Goal: Information Seeking & Learning: Learn about a topic

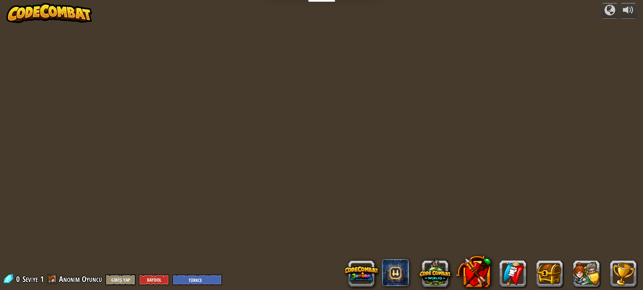
select select "tr"
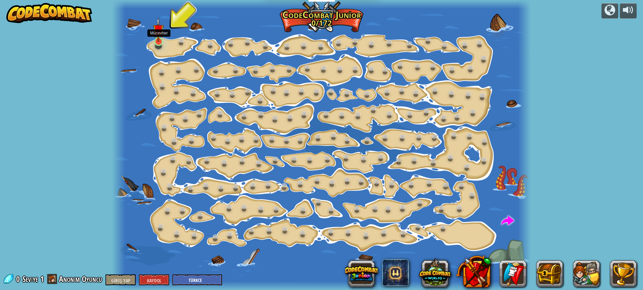
click at [161, 38] on img at bounding box center [158, 29] width 11 height 25
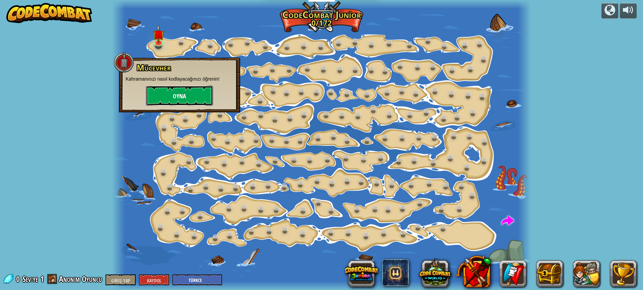
click at [167, 93] on button "Oyna" at bounding box center [179, 96] width 67 height 20
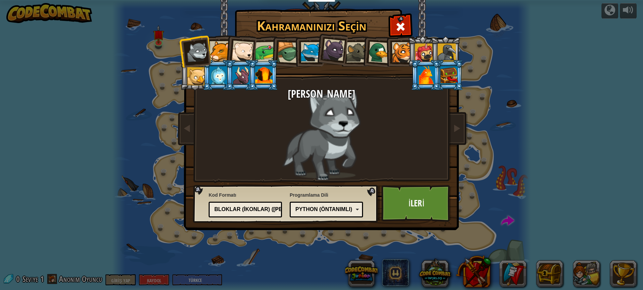
click at [223, 53] on div at bounding box center [220, 51] width 20 height 20
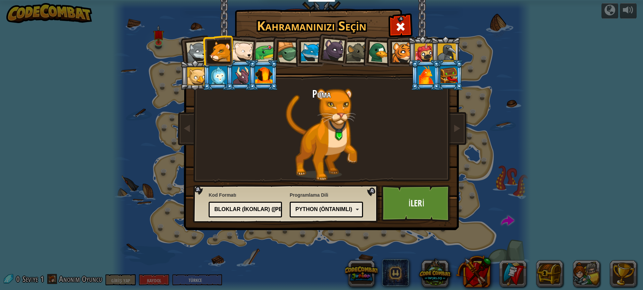
click at [242, 50] on div at bounding box center [242, 52] width 22 height 22
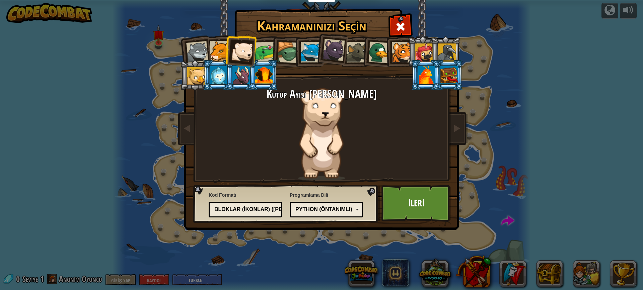
click at [263, 49] on div at bounding box center [265, 52] width 21 height 21
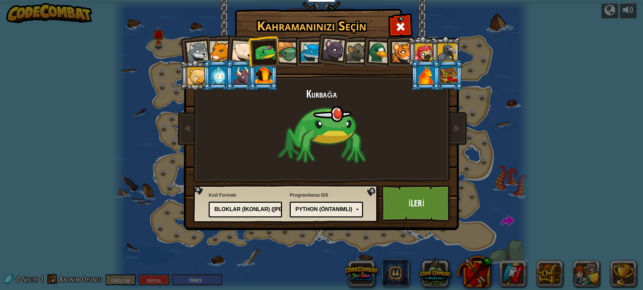
click at [284, 56] on div at bounding box center [287, 52] width 21 height 21
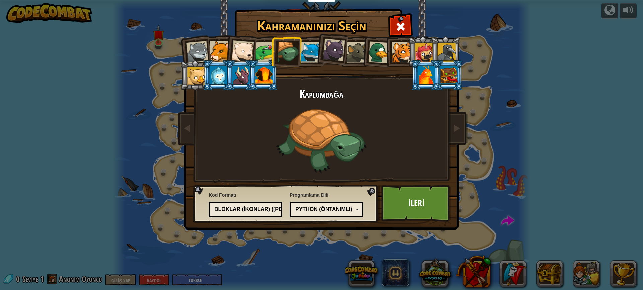
click at [305, 52] on div at bounding box center [311, 52] width 20 height 20
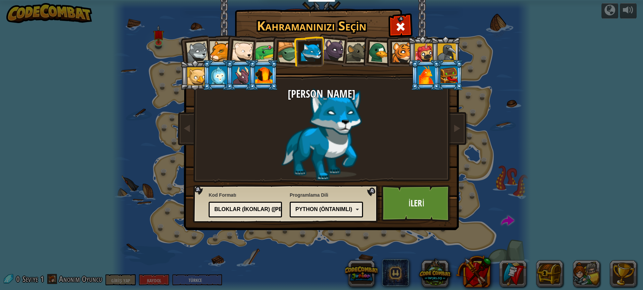
drag, startPoint x: 335, startPoint y: 48, endPoint x: 341, endPoint y: 48, distance: 6.7
click at [335, 49] on div at bounding box center [334, 50] width 22 height 22
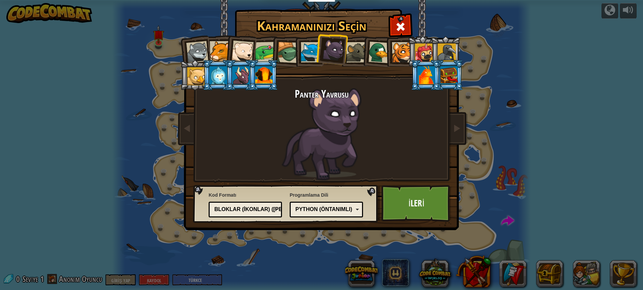
click at [434, 81] on div at bounding box center [426, 75] width 17 height 18
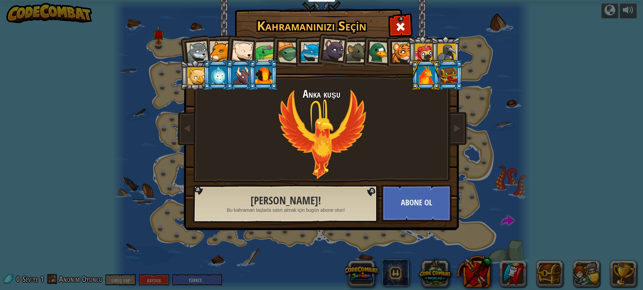
click at [450, 82] on div at bounding box center [448, 75] width 17 height 18
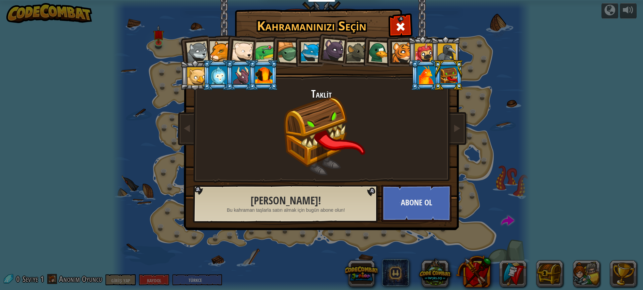
click at [361, 55] on div at bounding box center [356, 52] width 20 height 20
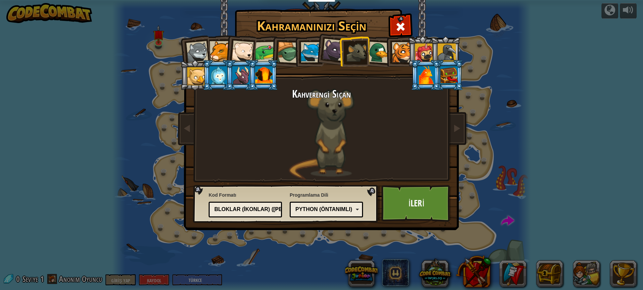
click at [328, 51] on div at bounding box center [334, 50] width 22 height 22
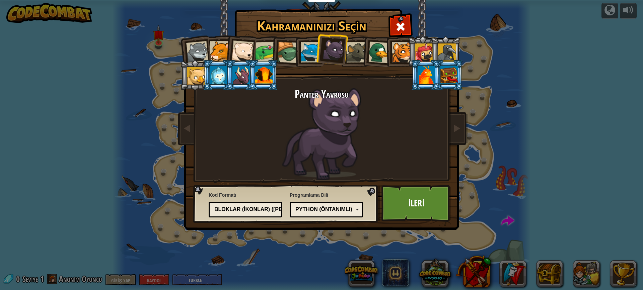
click at [309, 49] on div at bounding box center [311, 52] width 20 height 20
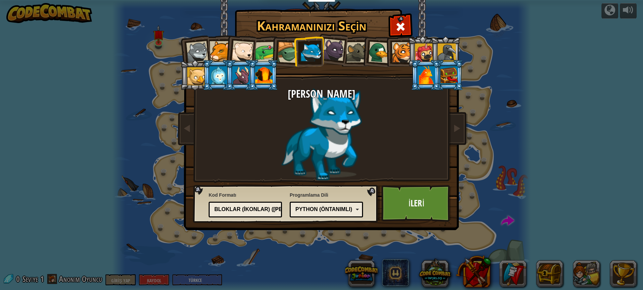
click at [363, 49] on li at bounding box center [377, 51] width 32 height 32
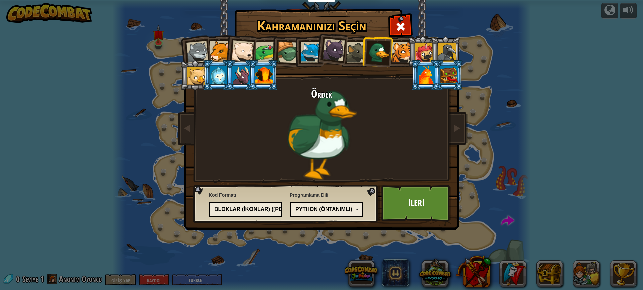
click at [358, 49] on div at bounding box center [356, 52] width 20 height 20
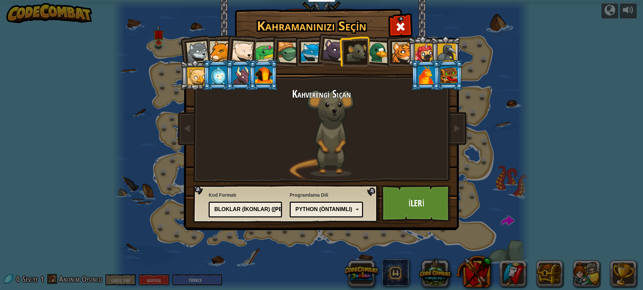
click at [344, 49] on li at bounding box center [354, 51] width 30 height 30
click at [334, 51] on div at bounding box center [334, 50] width 22 height 22
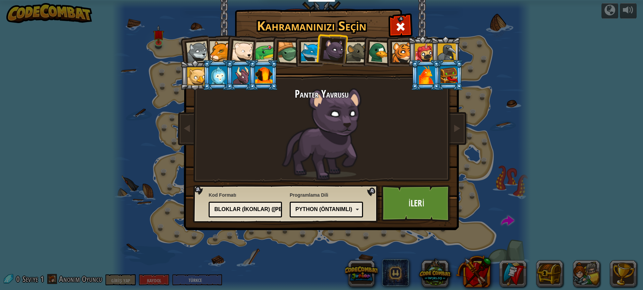
click at [314, 56] on div at bounding box center [311, 52] width 20 height 20
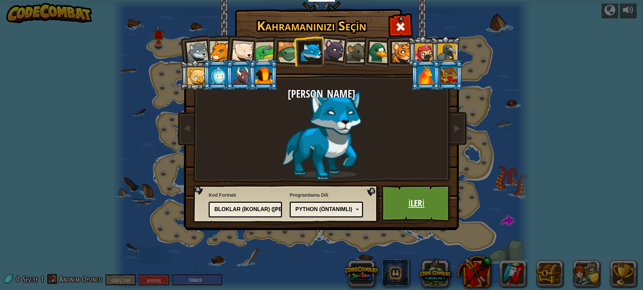
click at [408, 213] on link "İleri" at bounding box center [416, 203] width 70 height 37
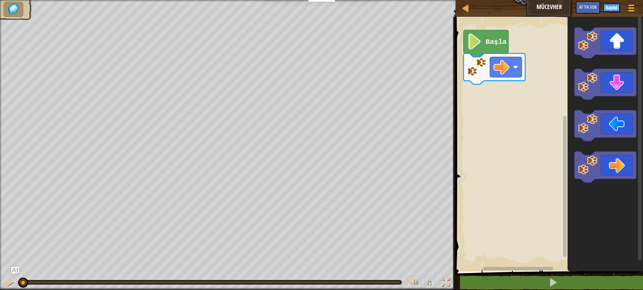
click at [534, 85] on div "Başla" at bounding box center [548, 142] width 190 height 258
click at [548, 91] on div "Başla" at bounding box center [548, 142] width 190 height 258
click at [571, 97] on icon "Blockly Çalışma Alanı" at bounding box center [606, 142] width 76 height 258
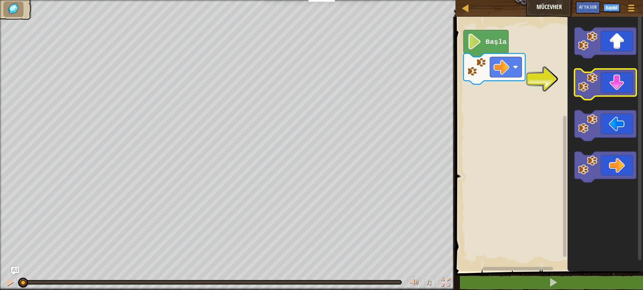
click at [591, 80] on image "Blockly Çalışma Alanı" at bounding box center [587, 82] width 19 height 19
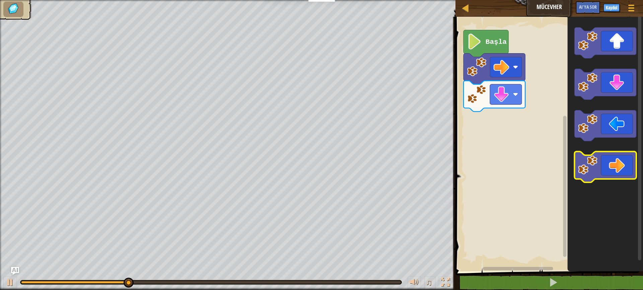
click at [607, 169] on icon "Blockly Çalışma Alanı" at bounding box center [606, 167] width 62 height 31
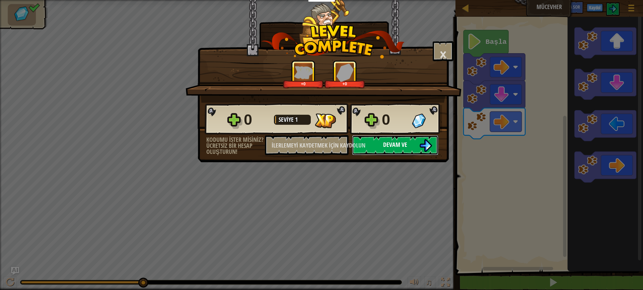
click at [427, 146] on img at bounding box center [425, 145] width 13 height 13
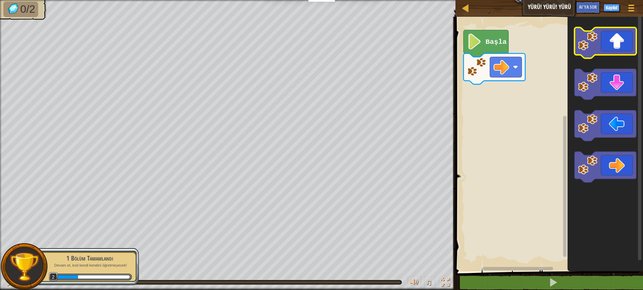
click at [617, 41] on icon "Blockly Çalışma Alanı" at bounding box center [606, 42] width 62 height 31
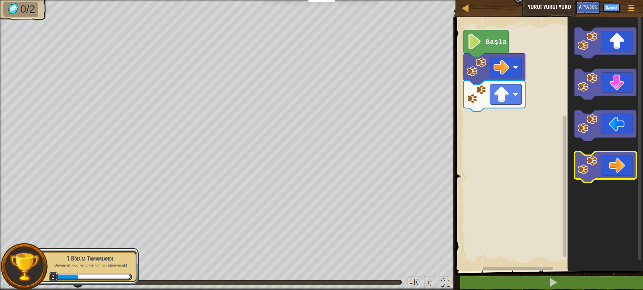
click at [618, 162] on icon "Blockly Çalışma Alanı" at bounding box center [606, 167] width 62 height 31
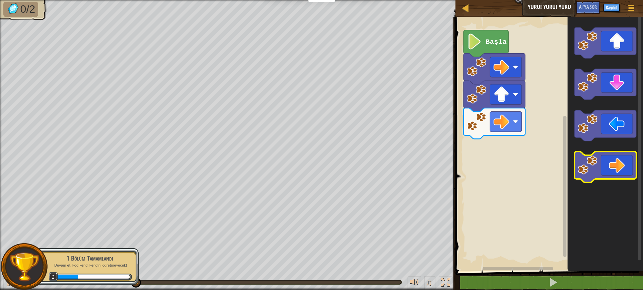
click at [616, 173] on icon "Blockly Çalışma Alanı" at bounding box center [606, 167] width 62 height 31
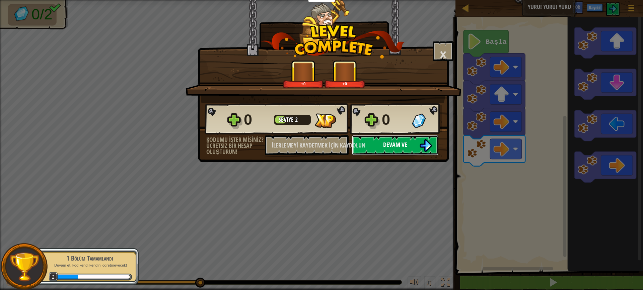
click at [379, 144] on button "Devam ve" at bounding box center [395, 145] width 86 height 20
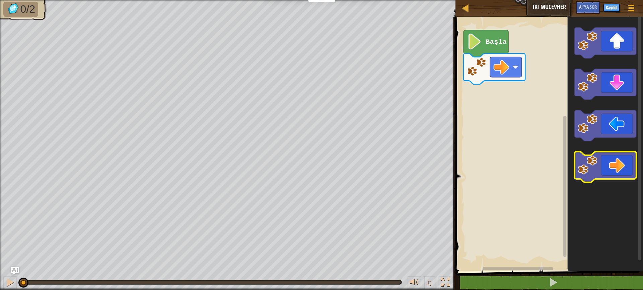
click at [616, 174] on icon "Blockly Çalışma Alanı" at bounding box center [606, 167] width 62 height 31
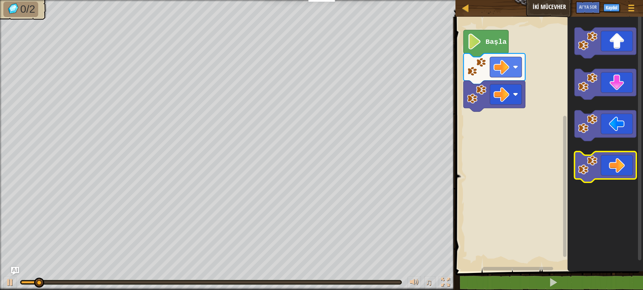
click at [616, 174] on icon "Blockly Çalışma Alanı" at bounding box center [606, 167] width 62 height 31
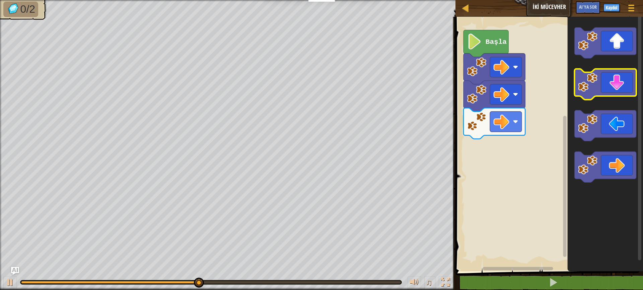
click at [611, 86] on icon "Blockly Çalışma Alanı" at bounding box center [606, 84] width 62 height 31
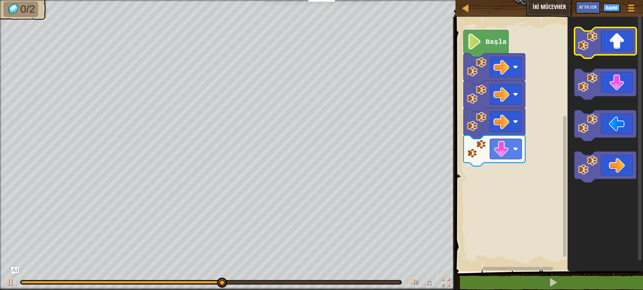
click at [616, 48] on icon "Blockly Çalışma Alanı" at bounding box center [606, 42] width 62 height 31
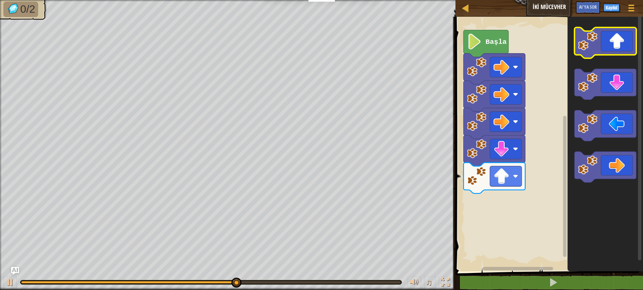
click at [616, 48] on icon "Blockly Çalışma Alanı" at bounding box center [606, 42] width 62 height 31
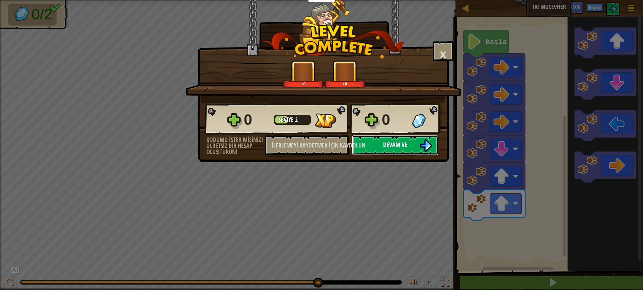
click at [396, 143] on font "Devam ve" at bounding box center [395, 145] width 24 height 8
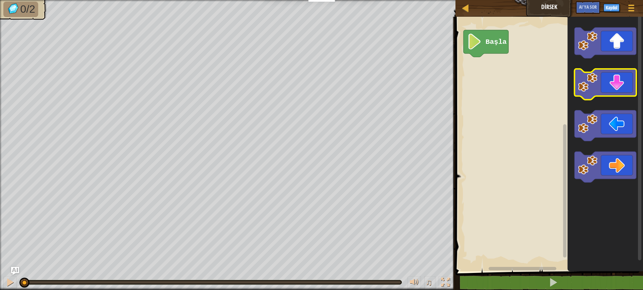
click at [616, 91] on icon "Blockly Çalışma Alanı" at bounding box center [606, 84] width 62 height 31
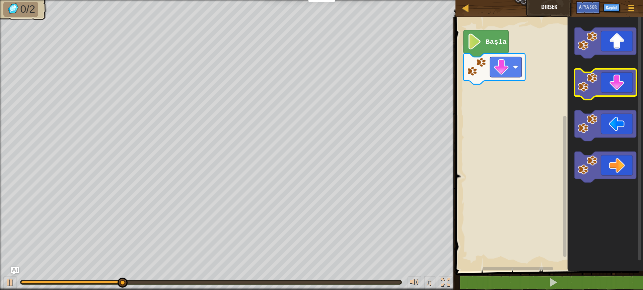
click at [616, 91] on icon "Blockly Çalışma Alanı" at bounding box center [606, 84] width 62 height 31
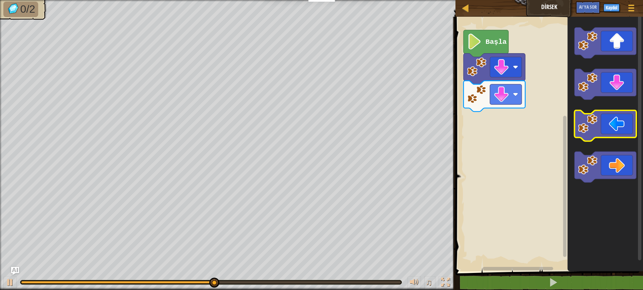
click at [608, 128] on icon "Blockly Çalışma Alanı" at bounding box center [606, 126] width 62 height 31
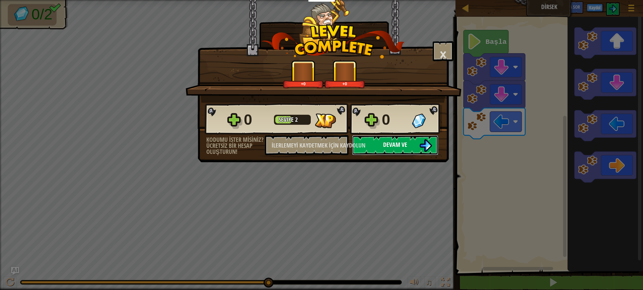
click at [396, 143] on font "Devam ve" at bounding box center [395, 145] width 24 height 8
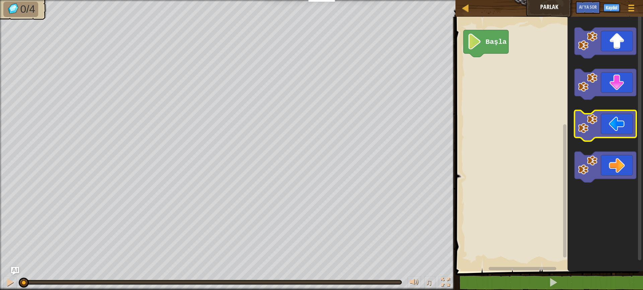
click at [608, 131] on icon "Blockly Çalışma Alanı" at bounding box center [606, 126] width 62 height 31
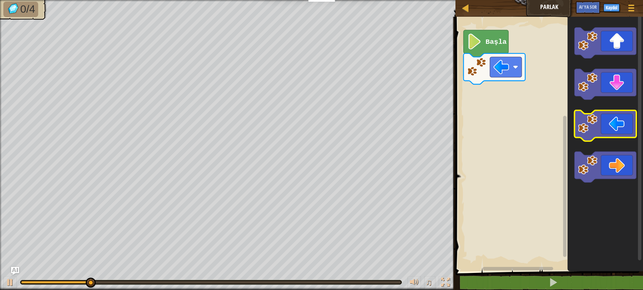
click at [608, 131] on icon "Blockly Çalışma Alanı" at bounding box center [606, 126] width 62 height 31
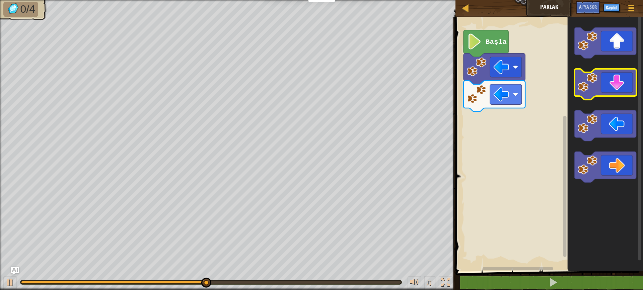
click at [618, 91] on icon "Blockly Çalışma Alanı" at bounding box center [606, 84] width 62 height 31
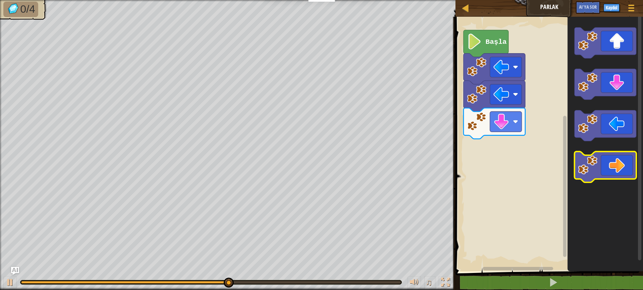
click at [615, 175] on icon "Blockly Çalışma Alanı" at bounding box center [606, 167] width 62 height 31
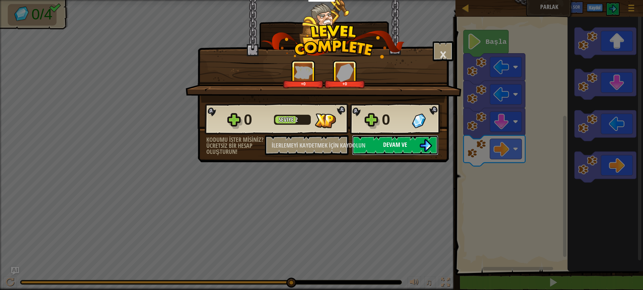
click at [425, 148] on img at bounding box center [425, 145] width 13 height 13
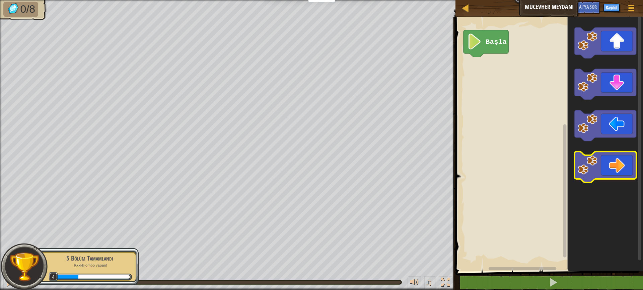
click at [617, 179] on icon "Blockly Çalışma Alanı" at bounding box center [606, 167] width 62 height 31
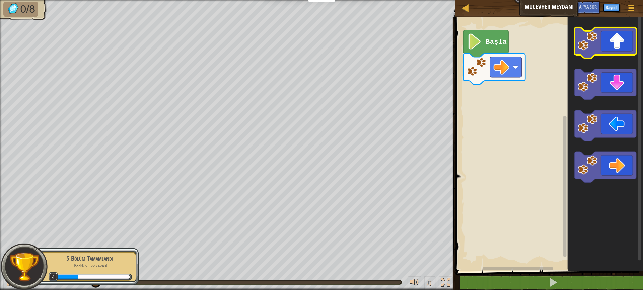
click at [613, 49] on icon "Blockly Çalışma Alanı" at bounding box center [606, 42] width 62 height 31
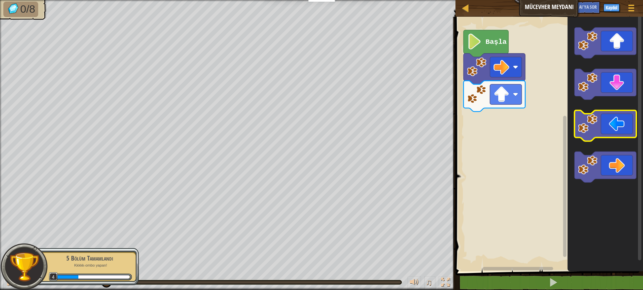
click at [612, 132] on icon "Blockly Çalışma Alanı" at bounding box center [606, 126] width 62 height 31
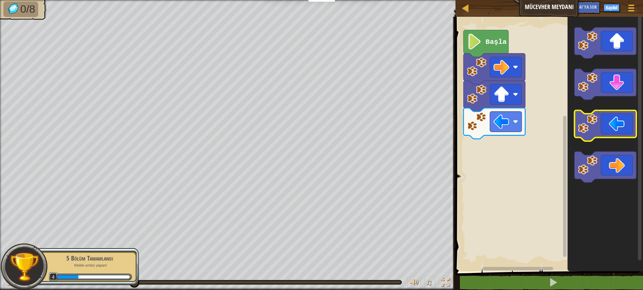
click at [612, 132] on icon "Blockly Çalışma Alanı" at bounding box center [606, 126] width 62 height 31
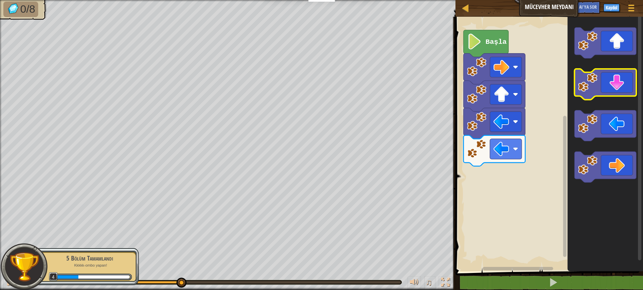
click at [611, 88] on icon "Blockly Çalışma Alanı" at bounding box center [606, 84] width 62 height 31
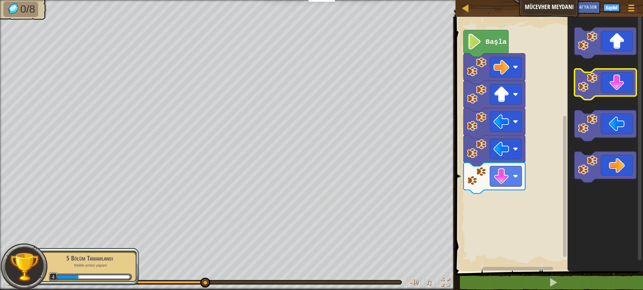
click at [611, 88] on icon "Blockly Çalışma Alanı" at bounding box center [606, 84] width 62 height 31
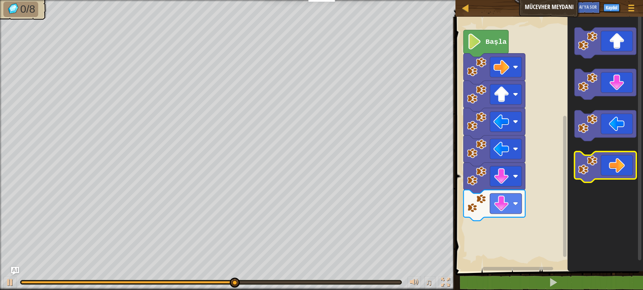
click at [613, 167] on icon "Blockly Çalışma Alanı" at bounding box center [606, 167] width 62 height 31
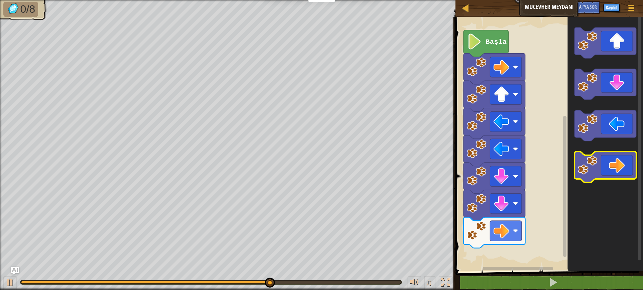
click at [613, 167] on icon "Blockly Çalışma Alanı" at bounding box center [606, 167] width 62 height 31
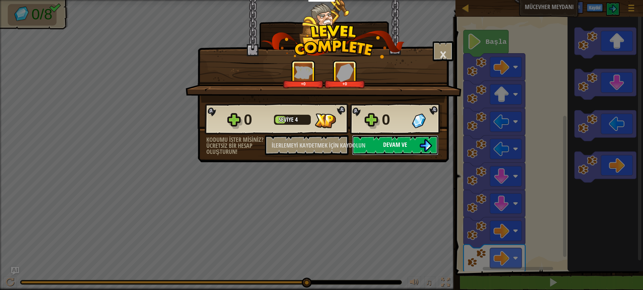
click at [406, 146] on font "Devam ve" at bounding box center [395, 145] width 24 height 8
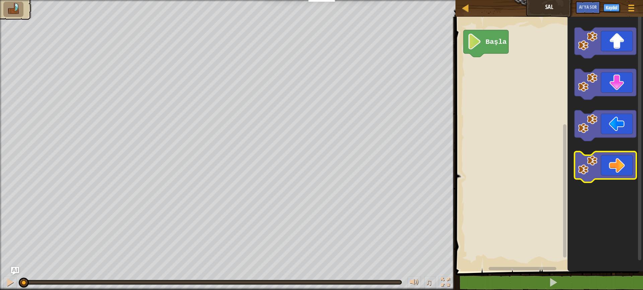
click at [623, 172] on icon "Blockly Çalışma Alanı" at bounding box center [606, 167] width 62 height 31
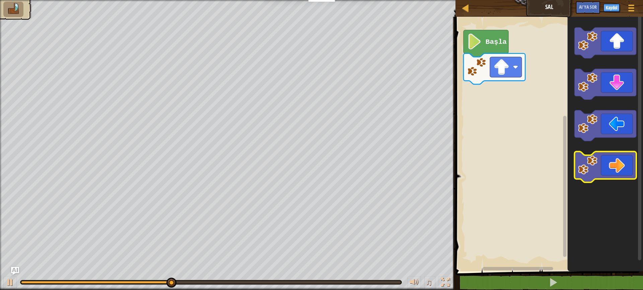
click at [618, 162] on icon "Blockly Çalışma Alanı" at bounding box center [606, 167] width 62 height 31
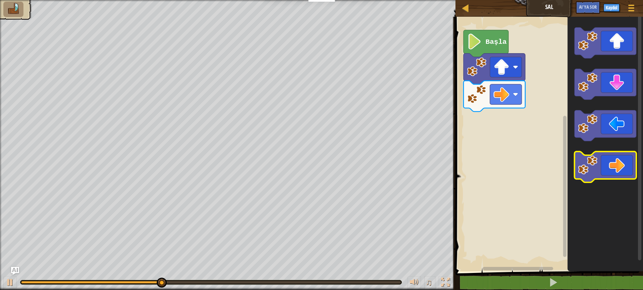
click at [613, 171] on icon "Blockly Çalışma Alanı" at bounding box center [606, 167] width 62 height 31
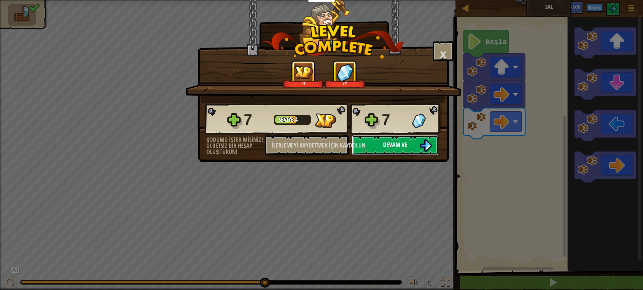
click at [395, 145] on font "Devam ve" at bounding box center [395, 145] width 24 height 8
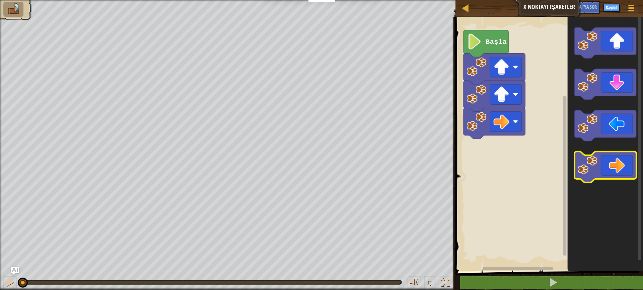
click at [617, 176] on icon "Blockly Çalışma Alanı" at bounding box center [606, 167] width 62 height 31
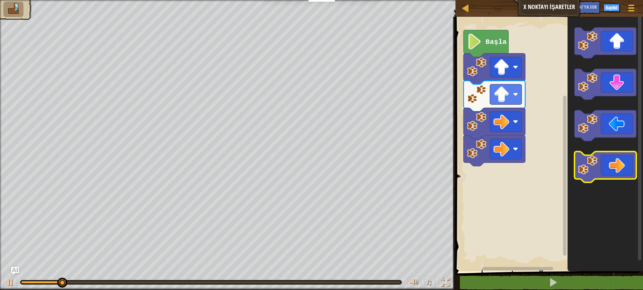
click at [616, 177] on icon "Blockly Çalışma Alanı" at bounding box center [606, 167] width 62 height 31
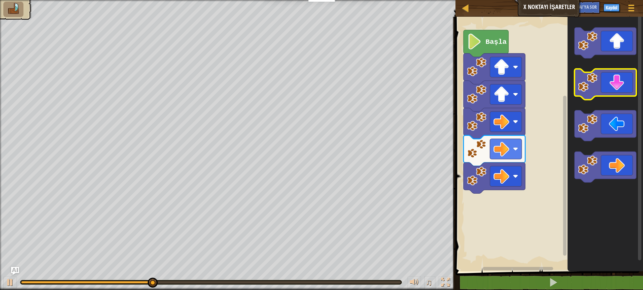
click at [615, 88] on icon "Blockly Çalışma Alanı" at bounding box center [606, 84] width 62 height 31
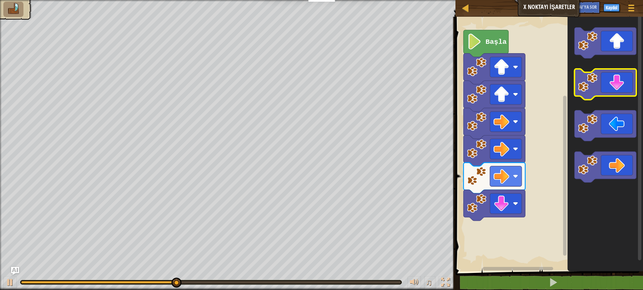
click at [616, 94] on icon "Blockly Çalışma Alanı" at bounding box center [606, 84] width 62 height 31
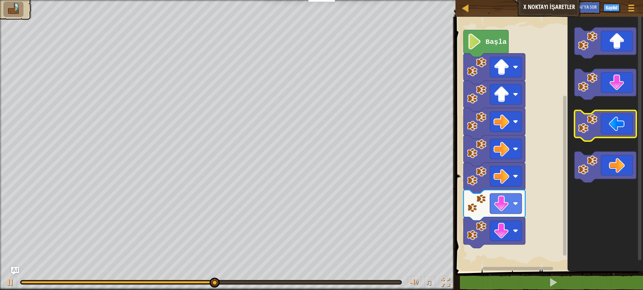
click at [615, 132] on icon "Blockly Çalışma Alanı" at bounding box center [606, 126] width 62 height 31
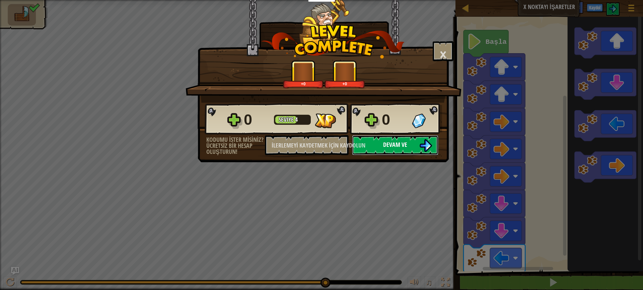
click at [407, 143] on font "Devam ve" at bounding box center [395, 145] width 24 height 8
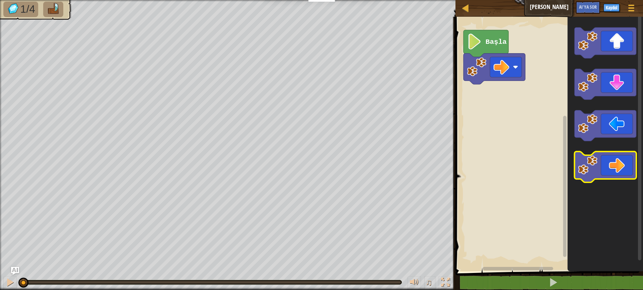
click at [617, 176] on icon "Blockly Çalışma Alanı" at bounding box center [606, 167] width 62 height 31
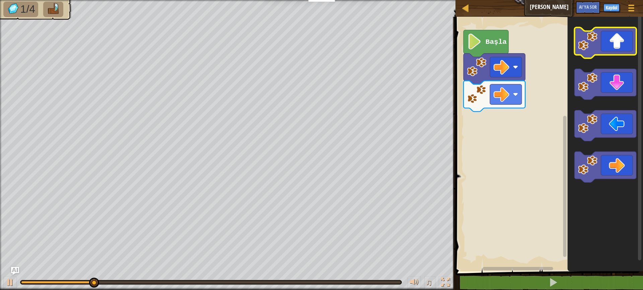
click at [611, 49] on icon "Blockly Çalışma Alanı" at bounding box center [606, 42] width 62 height 31
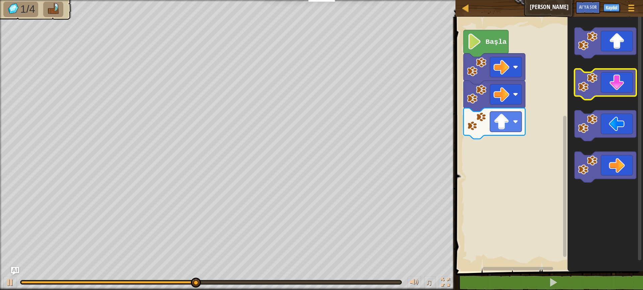
click at [609, 83] on icon "Blockly Çalışma Alanı" at bounding box center [606, 84] width 62 height 31
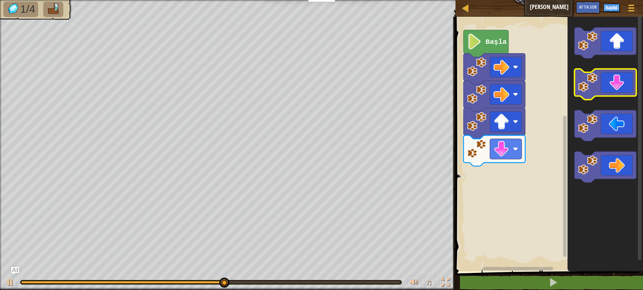
click at [610, 87] on icon "Blockly Çalışma Alanı" at bounding box center [606, 84] width 62 height 31
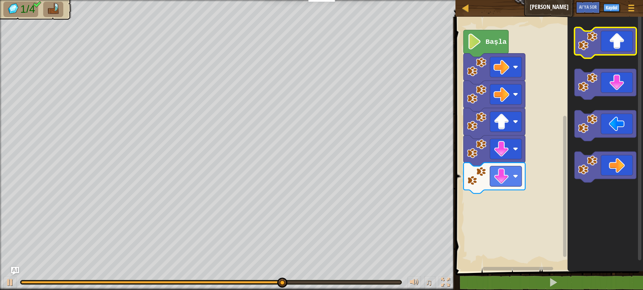
click at [625, 39] on icon "Blockly Çalışma Alanı" at bounding box center [606, 42] width 62 height 31
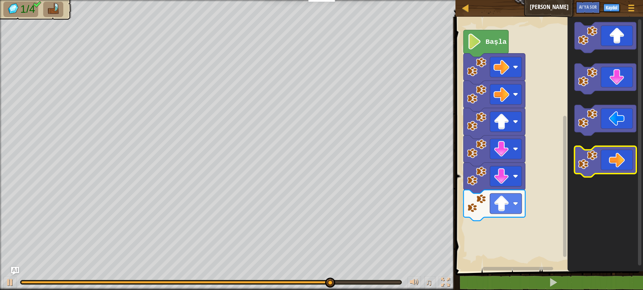
click at [619, 169] on icon "Blockly Çalışma Alanı" at bounding box center [606, 161] width 62 height 31
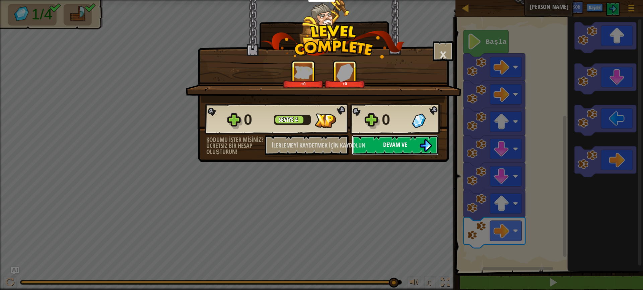
click at [422, 143] on img at bounding box center [425, 145] width 13 height 13
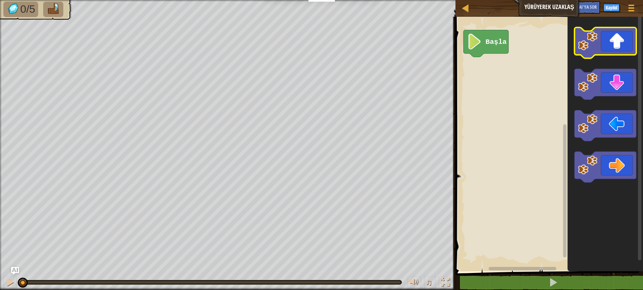
click at [618, 51] on icon "Blockly Çalışma Alanı" at bounding box center [606, 42] width 62 height 31
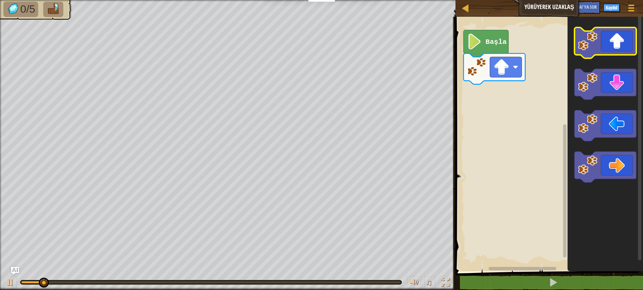
click at [618, 51] on icon "Blockly Çalışma Alanı" at bounding box center [606, 42] width 62 height 31
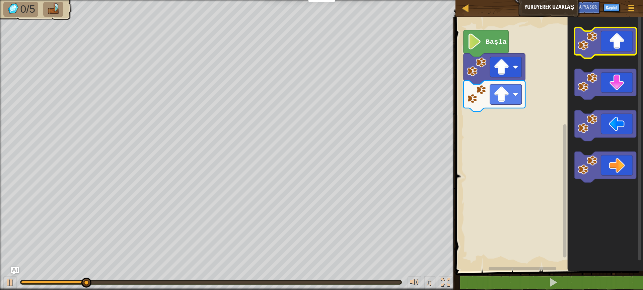
click at [618, 51] on icon "Blockly Çalışma Alanı" at bounding box center [606, 42] width 62 height 31
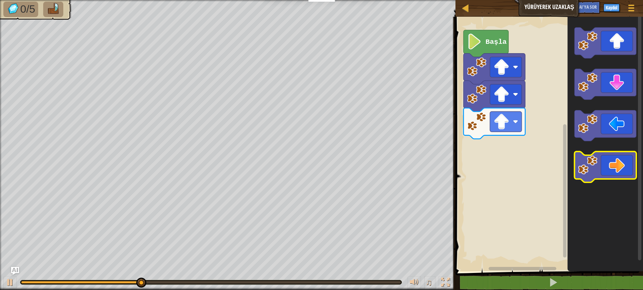
click at [613, 173] on icon "Blockly Çalışma Alanı" at bounding box center [606, 167] width 62 height 31
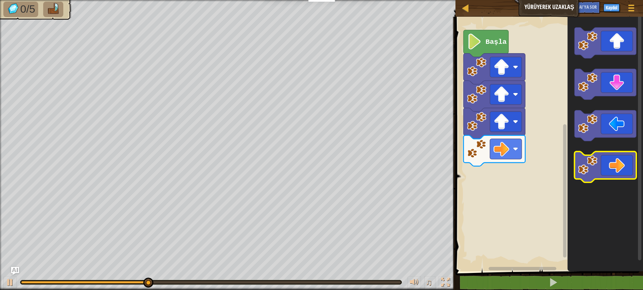
click at [613, 173] on icon "Blockly Çalışma Alanı" at bounding box center [606, 167] width 62 height 31
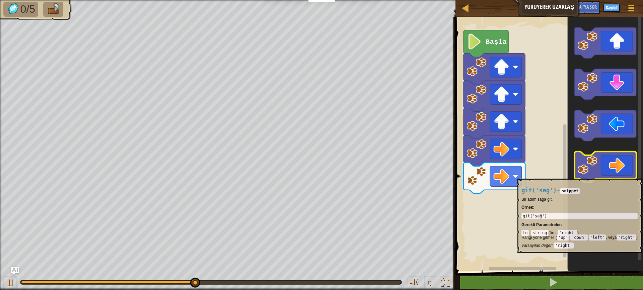
click at [613, 175] on icon "Blockly Çalışma Alanı" at bounding box center [606, 167] width 62 height 31
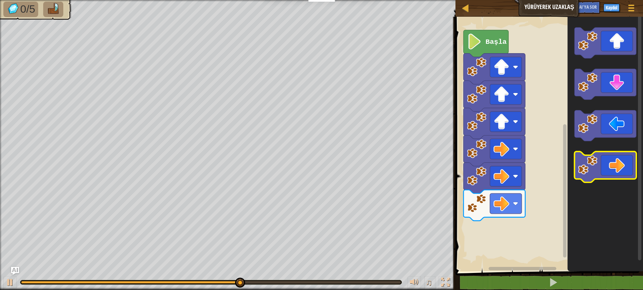
click at [613, 176] on icon "Blockly Çalışma Alanı" at bounding box center [606, 167] width 62 height 31
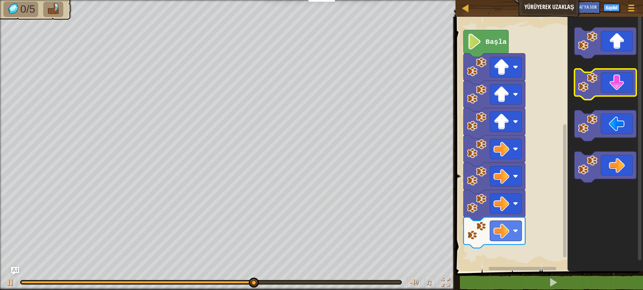
click at [624, 85] on icon "Blockly Çalışma Alanı" at bounding box center [606, 84] width 62 height 31
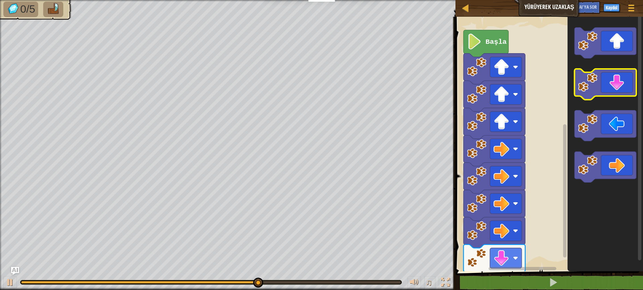
click at [623, 85] on icon "Blockly Çalışma Alanı" at bounding box center [606, 84] width 62 height 31
click at [623, 86] on icon "Blockly Çalışma Alanı" at bounding box center [606, 84] width 62 height 31
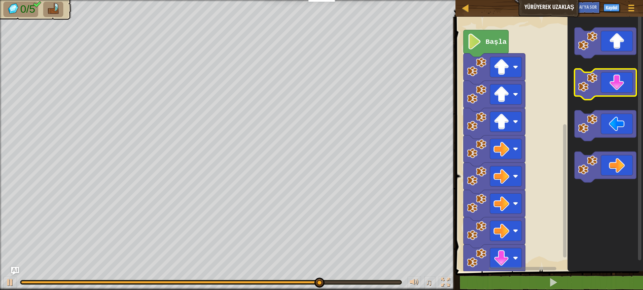
click at [622, 89] on icon "Blockly Çalışma Alanı" at bounding box center [606, 84] width 62 height 31
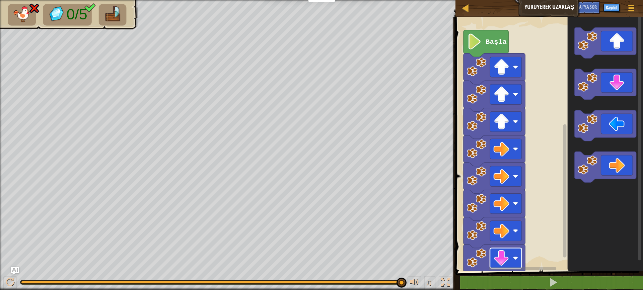
click at [516, 258] on image "Blockly Çalışma Alanı" at bounding box center [515, 258] width 5 height 5
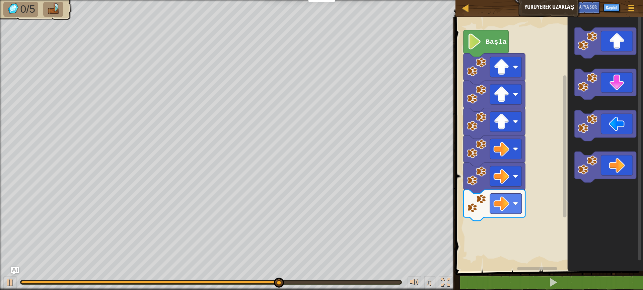
click at [528, 219] on div "Başla" at bounding box center [548, 142] width 190 height 258
click at [531, 218] on div "Başla" at bounding box center [548, 142] width 190 height 258
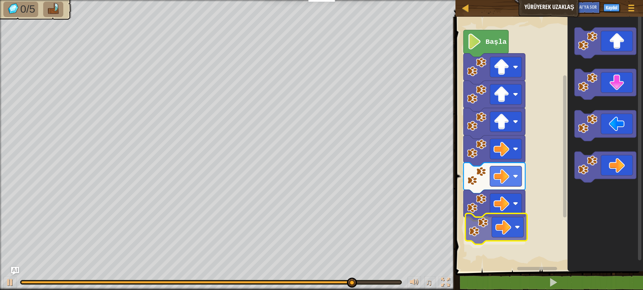
click at [496, 235] on div "Başla" at bounding box center [548, 142] width 190 height 258
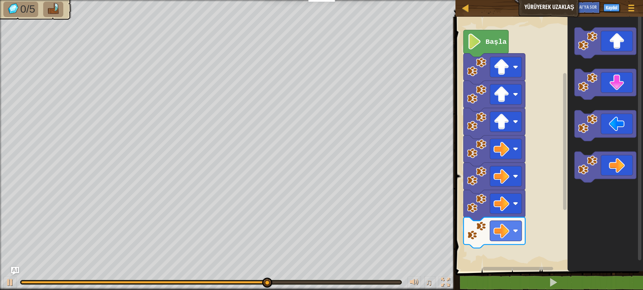
click at [552, 224] on div "Başla" at bounding box center [548, 142] width 190 height 258
click at [530, 227] on div "Başla" at bounding box center [548, 142] width 190 height 258
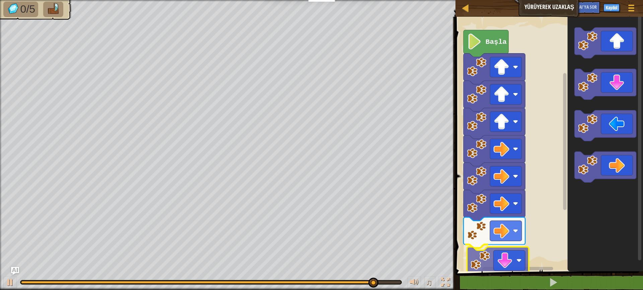
click at [489, 269] on div "Başla" at bounding box center [548, 142] width 190 height 258
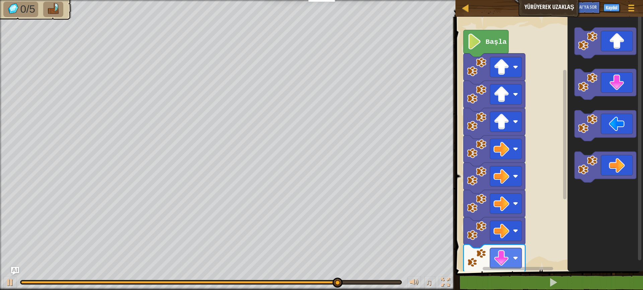
click at [541, 225] on div "Başla" at bounding box center [548, 142] width 190 height 258
click at [603, 162] on g "Blockly Çalışma Alanı" at bounding box center [606, 104] width 62 height 155
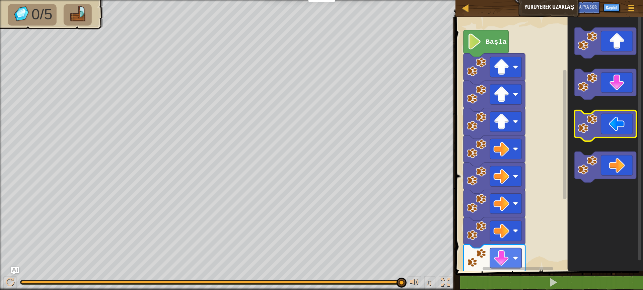
click at [605, 76] on g "Blockly Çalışma Alanı" at bounding box center [606, 104] width 62 height 155
click at [496, 279] on div "1 ההההההההההההההההההההההההההההההההההההההההההההההההההההההההההההההההההההההההההההה…" at bounding box center [548, 167] width 190 height 295
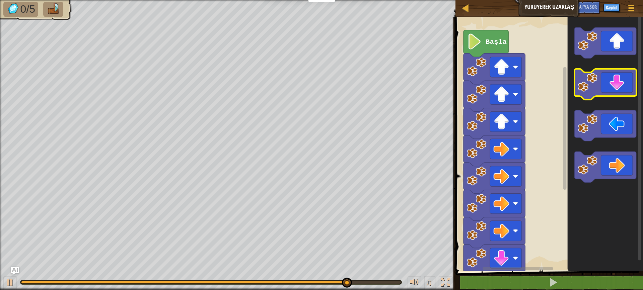
click at [605, 88] on icon "Blockly Çalışma Alanı" at bounding box center [606, 84] width 62 height 31
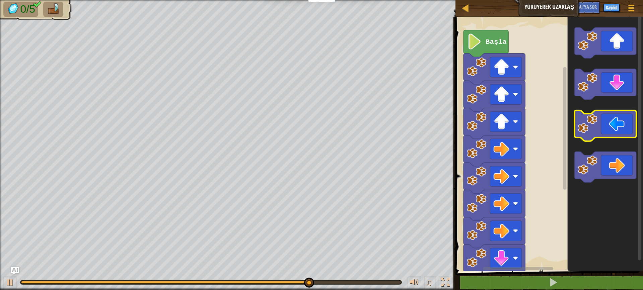
click at [601, 130] on g "Blockly Çalışma Alanı" at bounding box center [606, 104] width 62 height 155
click at [606, 132] on icon "Blockly Çalışma Alanı" at bounding box center [606, 126] width 62 height 31
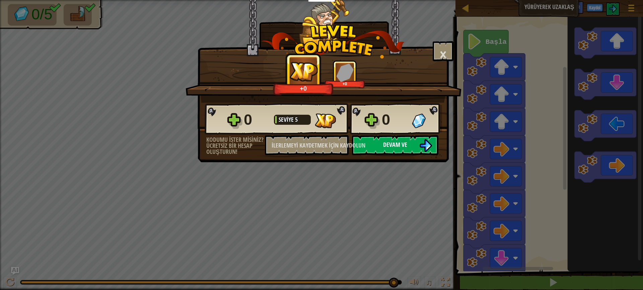
click at [366, 141] on button "Devam ve" at bounding box center [395, 145] width 86 height 20
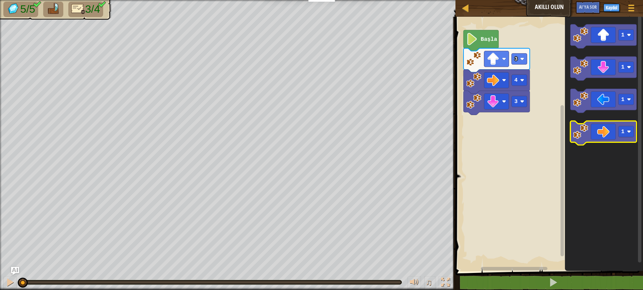
click at [611, 137] on icon "Blockly Çalışma Alanı" at bounding box center [603, 133] width 66 height 24
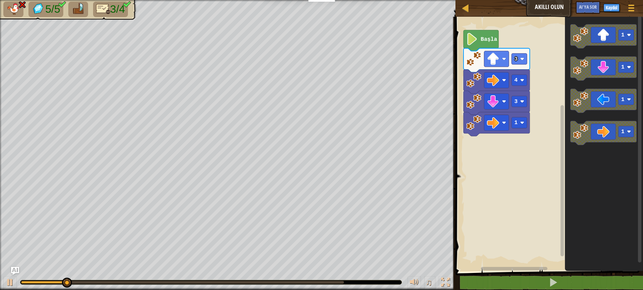
click at [591, 115] on icon "1 1 1 1" at bounding box center [604, 142] width 78 height 258
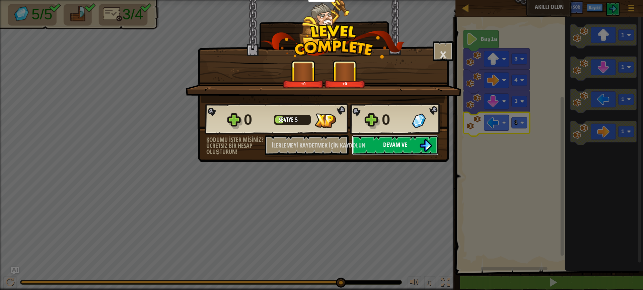
click at [378, 144] on button "Devam ve" at bounding box center [395, 145] width 86 height 20
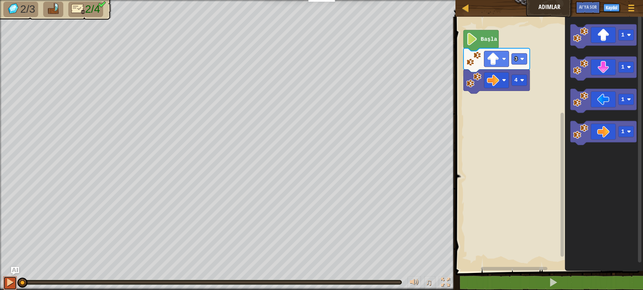
click at [9, 287] on div at bounding box center [10, 282] width 9 height 9
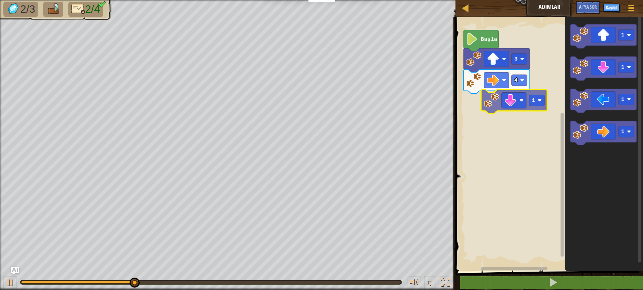
click at [511, 102] on div "4 3 Başla 1 1 1 1 1" at bounding box center [548, 142] width 190 height 258
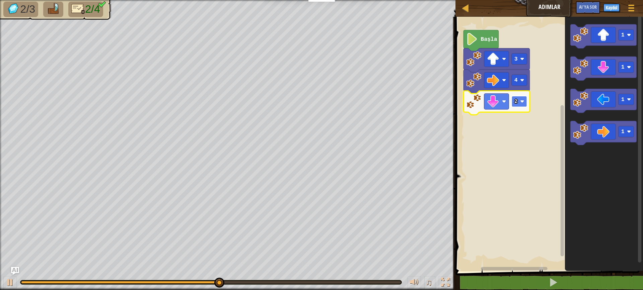
click at [522, 103] on image "Blockly Çalışma Alanı" at bounding box center [522, 101] width 4 height 4
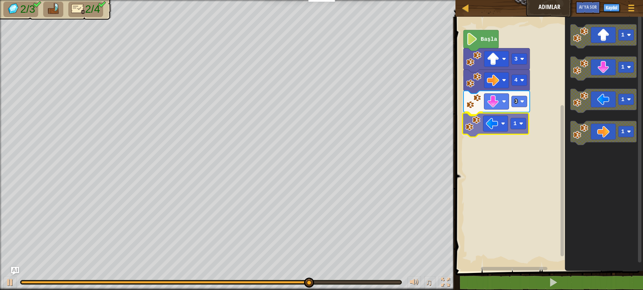
click at [489, 123] on div "Başla 3 4 3 1 1 1 1 1 1" at bounding box center [548, 142] width 190 height 258
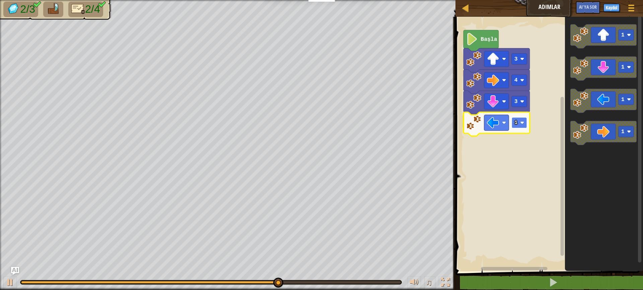
click at [522, 123] on image "Blockly Çalışma Alanı" at bounding box center [522, 123] width 4 height 4
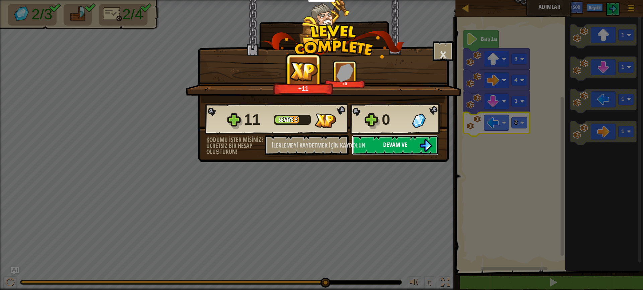
click at [403, 142] on font "Devam ve" at bounding box center [395, 145] width 24 height 8
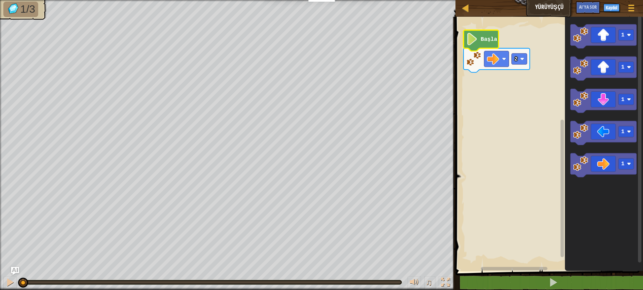
click at [472, 39] on image "Blockly Çalışma Alanı" at bounding box center [472, 39] width 12 height 12
click at [12, 283] on div at bounding box center [10, 282] width 9 height 9
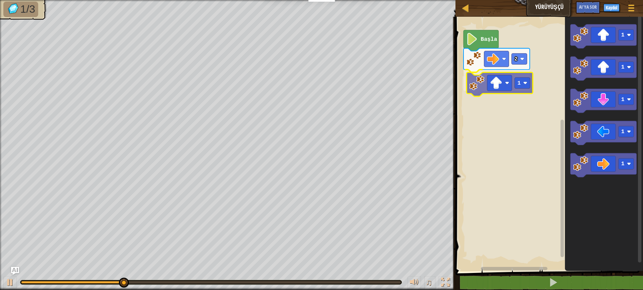
click at [498, 86] on div "2 1 Başla 1 1 1 1 1 1" at bounding box center [548, 142] width 190 height 258
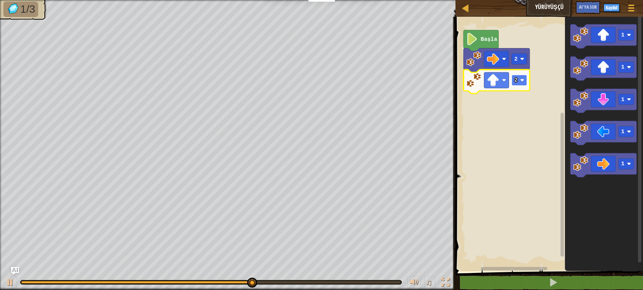
click at [523, 82] on image "Blockly Çalışma Alanı" at bounding box center [522, 80] width 4 height 4
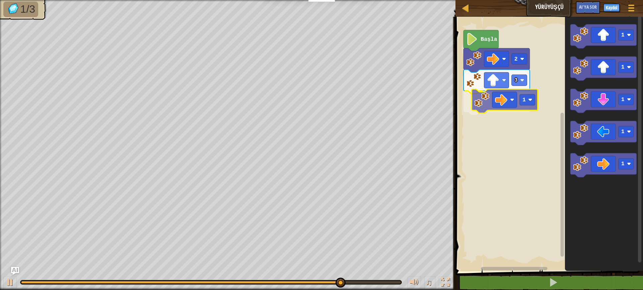
click at [491, 100] on div "Başla 2 3 1 1 1 1 1 1 1" at bounding box center [548, 142] width 190 height 258
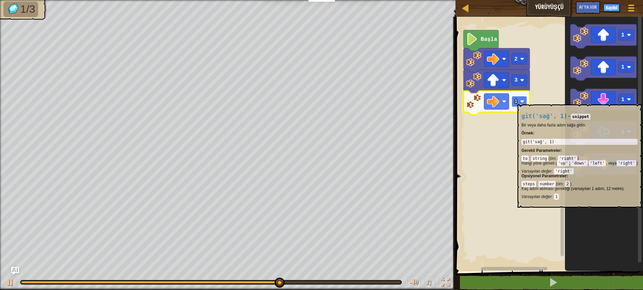
click at [521, 101] on image "Blockly Çalışma Alanı" at bounding box center [522, 101] width 4 height 4
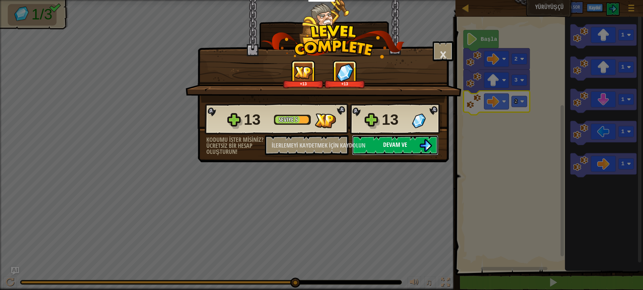
click at [412, 147] on button "Devam ve" at bounding box center [395, 145] width 86 height 20
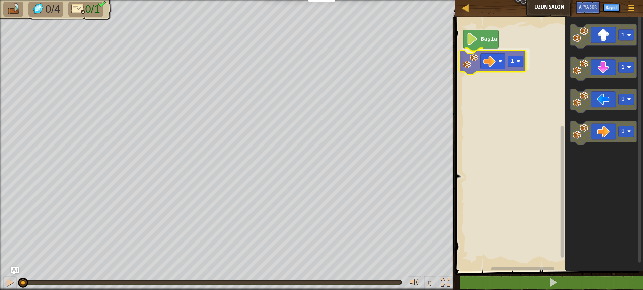
click at [507, 70] on div "Başla 1 1 1 1 1 1" at bounding box center [548, 142] width 190 height 258
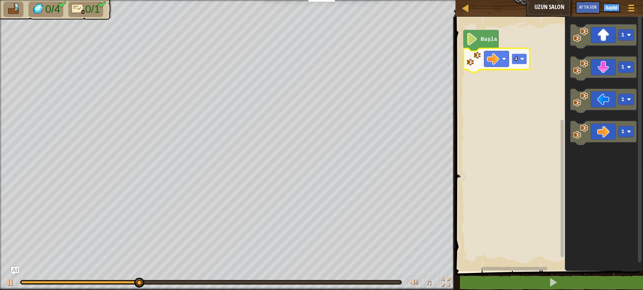
click at [522, 62] on rect "Blockly Çalışma Alanı" at bounding box center [519, 59] width 15 height 11
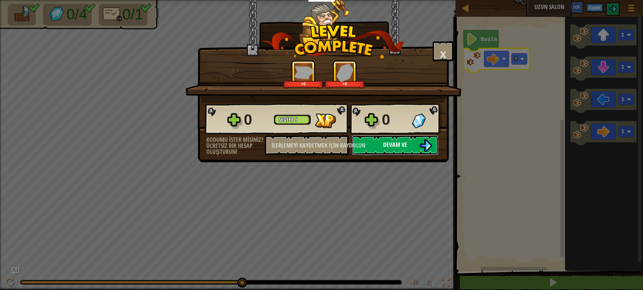
click at [410, 147] on button "Devam ve" at bounding box center [395, 145] width 86 height 20
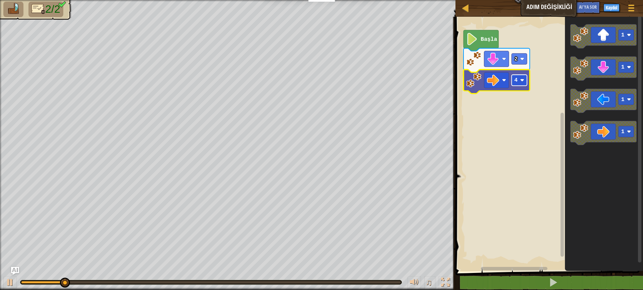
click at [523, 81] on image "Blockly Çalışma Alanı" at bounding box center [522, 80] width 4 height 4
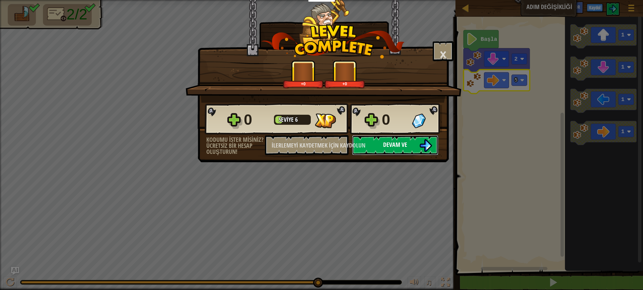
click at [369, 145] on button "Devam ve" at bounding box center [395, 145] width 86 height 20
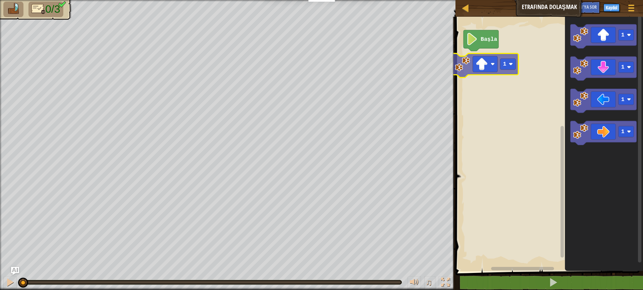
click at [501, 63] on div "Başla 1 1 1 1 1" at bounding box center [548, 142] width 190 height 258
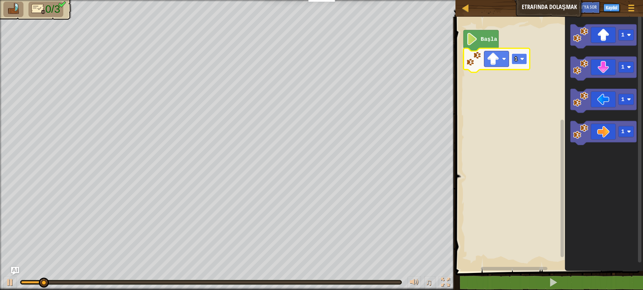
click at [522, 58] on image "Blockly Çalışma Alanı" at bounding box center [522, 59] width 4 height 4
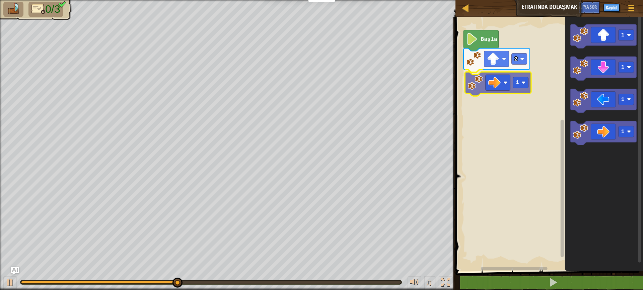
click at [476, 87] on div "Başla 2 1 1 1 1 1 1" at bounding box center [548, 142] width 190 height 258
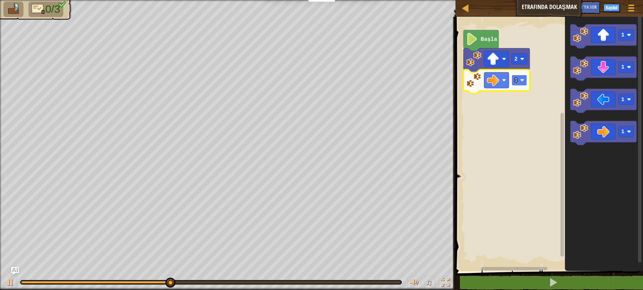
click at [520, 80] on rect "Blockly Çalışma Alanı" at bounding box center [519, 80] width 15 height 11
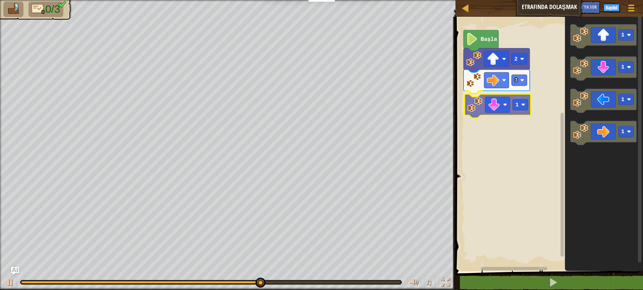
click at [488, 105] on div "Başla 2 3 1 1 1 1 1 1" at bounding box center [548, 142] width 190 height 258
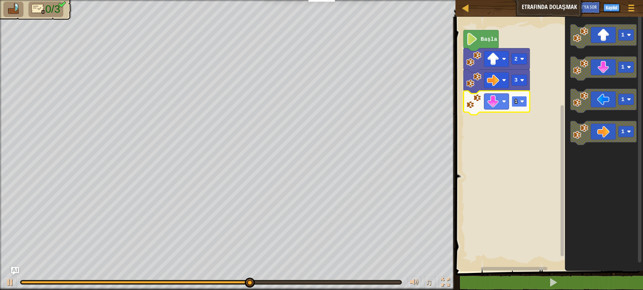
click at [523, 102] on image "Blockly Çalışma Alanı" at bounding box center [522, 101] width 4 height 4
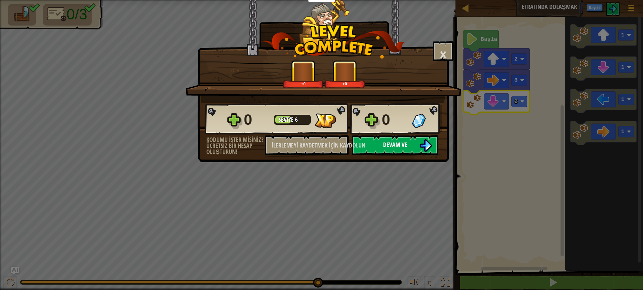
click at [418, 147] on button "Devam ve" at bounding box center [395, 145] width 86 height 20
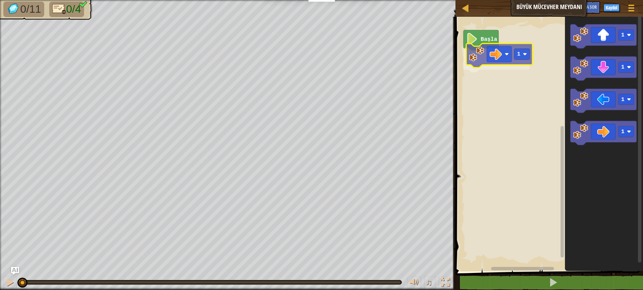
click at [487, 57] on div "Başla 1 1 1 1 1 1" at bounding box center [548, 142] width 190 height 258
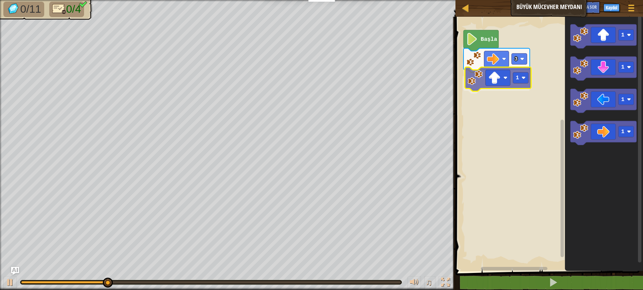
click at [506, 82] on div "Başla 3 1 1 1 1 1 1" at bounding box center [548, 142] width 190 height 258
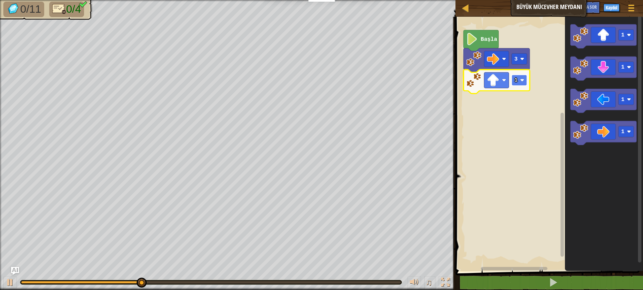
click at [522, 81] on image "Blockly Çalışma Alanı" at bounding box center [522, 80] width 4 height 4
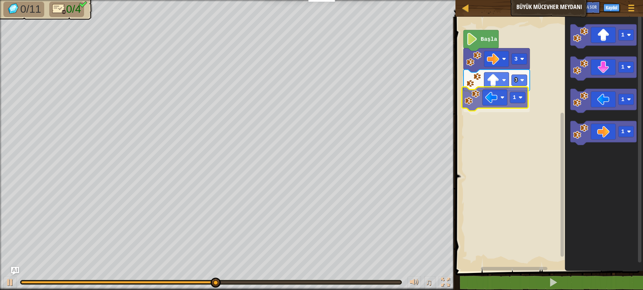
click at [474, 100] on div "Başla 3 3 1 1 1 1 1 1" at bounding box center [548, 142] width 190 height 258
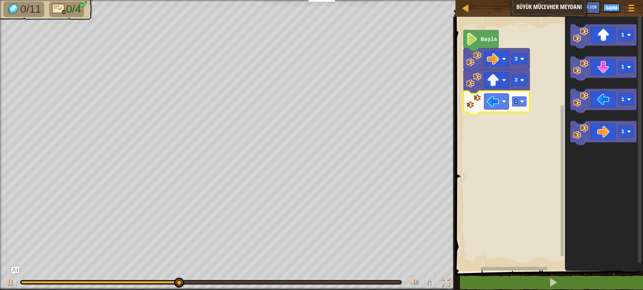
click at [522, 101] on image "Blockly Çalışma Alanı" at bounding box center [522, 101] width 4 height 4
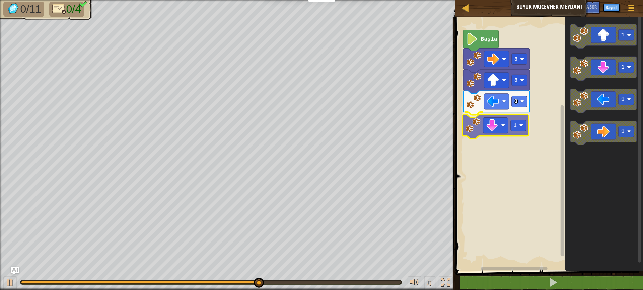
click at [475, 127] on div "Başla 3 3 3 1 1 1 1 1 1" at bounding box center [548, 142] width 190 height 258
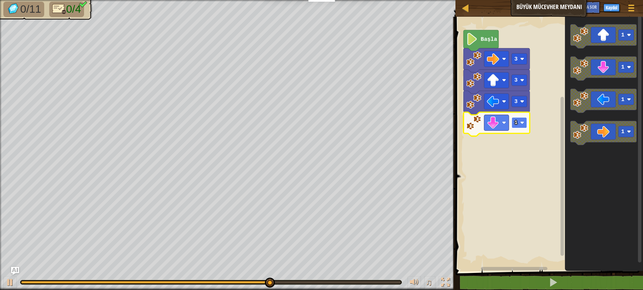
click at [524, 126] on rect "Blockly Çalışma Alanı" at bounding box center [519, 123] width 15 height 11
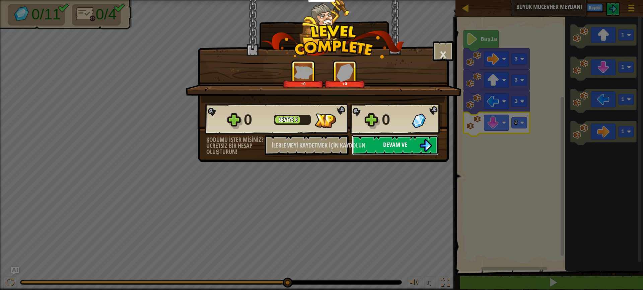
click at [390, 146] on font "Devam ve" at bounding box center [395, 145] width 24 height 8
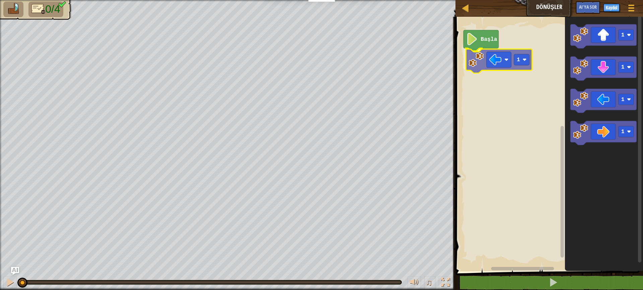
click at [488, 63] on div "Başla 1 1 1 1 1 1" at bounding box center [548, 142] width 190 height 258
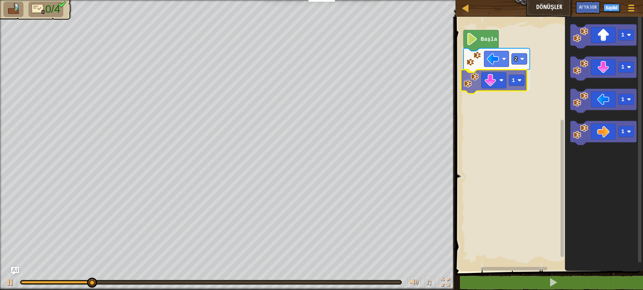
click at [495, 87] on div "Başla 2 1 1 1 1 1 1" at bounding box center [548, 142] width 190 height 258
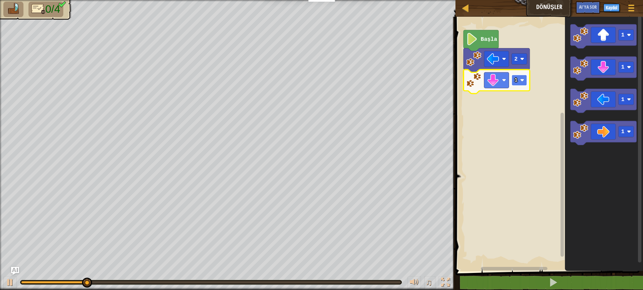
click at [523, 80] on image "Blockly Çalışma Alanı" at bounding box center [522, 80] width 4 height 4
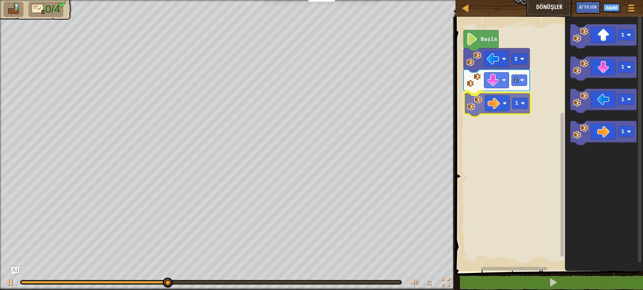
click at [493, 106] on div "Başla 2 2 1 1 1 1 1 1" at bounding box center [548, 142] width 190 height 258
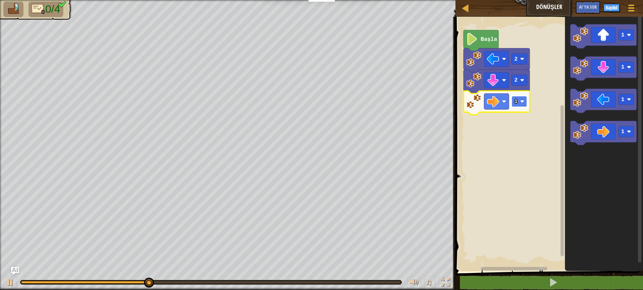
click at [522, 102] on image "Blockly Çalışma Alanı" at bounding box center [522, 101] width 4 height 4
click at [522, 106] on rect "Blockly Çalışma Alanı" at bounding box center [519, 101] width 15 height 11
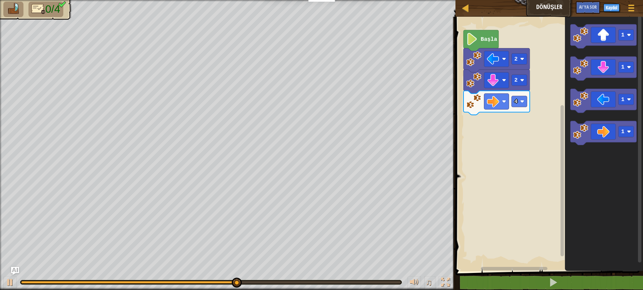
click at [513, 114] on div "Başla 2 2 4 1 1 1 1" at bounding box center [548, 142] width 190 height 258
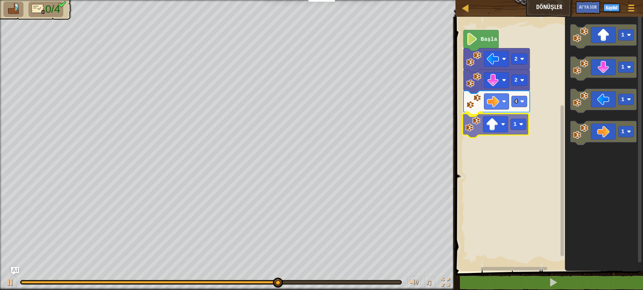
click at [472, 127] on div "Başla 2 2 4 1 1 1 1 1 1" at bounding box center [548, 142] width 190 height 258
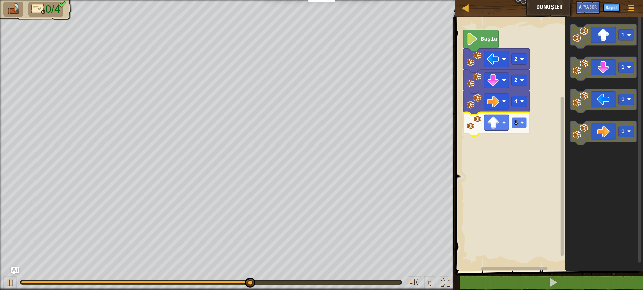
click at [522, 122] on image "Blockly Çalışma Alanı" at bounding box center [522, 123] width 4 height 4
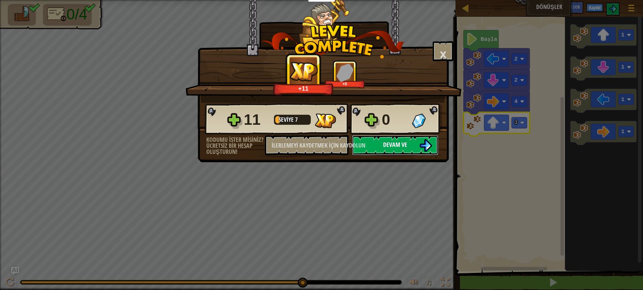
click at [398, 145] on font "Devam ve" at bounding box center [395, 145] width 24 height 8
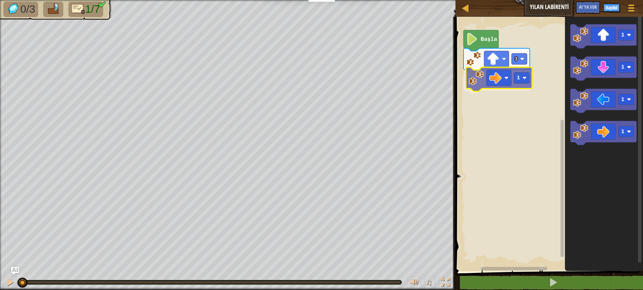
click at [499, 83] on div "3 1 Başla 1 1 1 1 1" at bounding box center [548, 142] width 190 height 258
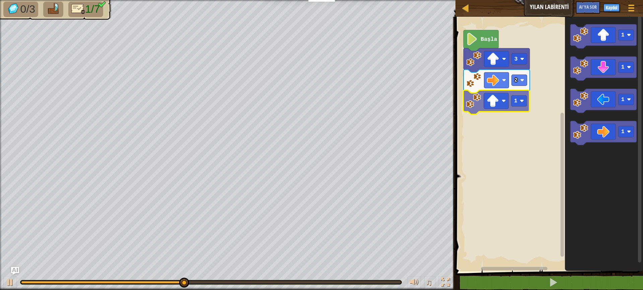
click at [494, 103] on div "Başla 3 2 1 1 1 1 1 1" at bounding box center [548, 142] width 190 height 258
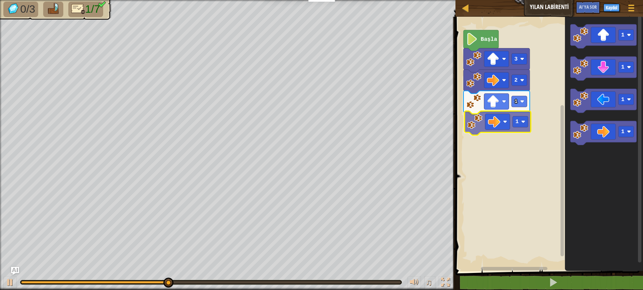
click at [507, 121] on div "Başla 3 2 1 1 1 1 1 1 1" at bounding box center [548, 142] width 190 height 258
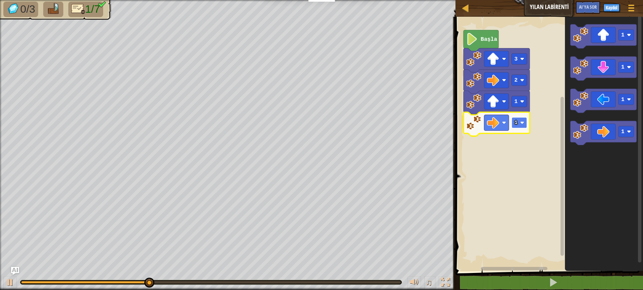
click at [524, 123] on image "Blockly Çalışma Alanı" at bounding box center [522, 123] width 4 height 4
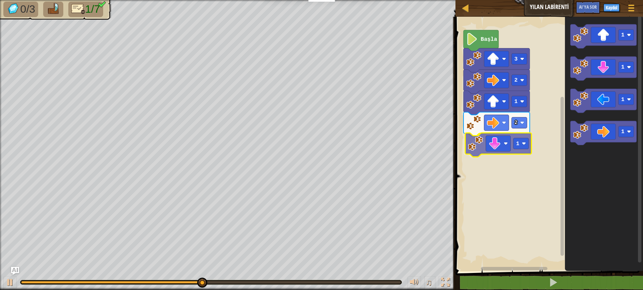
click at [492, 150] on div "Başla 3 2 1 2 1 1 1 1 1 1" at bounding box center [548, 142] width 190 height 258
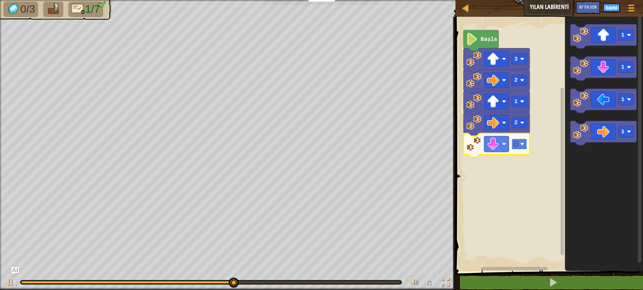
click at [524, 143] on image "Blockly Çalışma Alanı" at bounding box center [522, 144] width 4 height 4
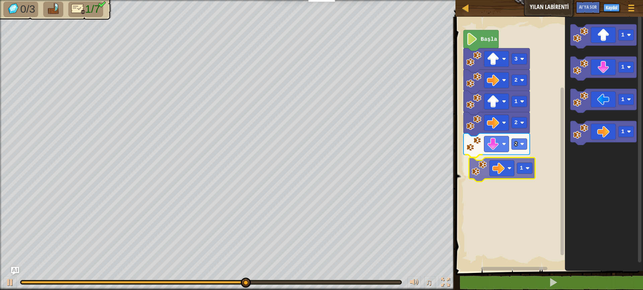
click at [500, 166] on div "Başla 3 2 1 2 2 1 1 1 1 1 1" at bounding box center [548, 142] width 190 height 258
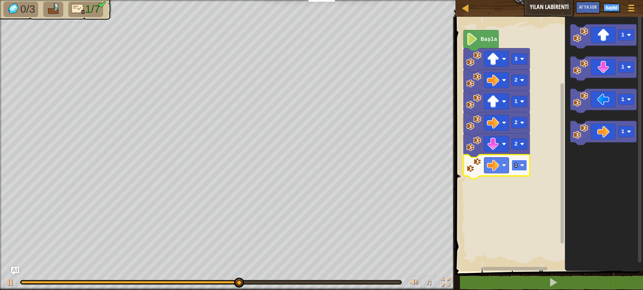
click at [523, 166] on image "Blockly Çalışma Alanı" at bounding box center [522, 165] width 4 height 4
click at [510, 179] on div "Başla 3 2 1 2 2 2 1 1 1 1" at bounding box center [548, 142] width 190 height 258
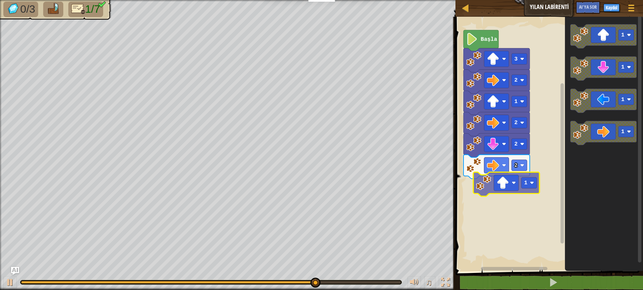
click at [490, 186] on div "Başla 3 2 1 2 2 2 1 1 1 1 1" at bounding box center [548, 142] width 190 height 258
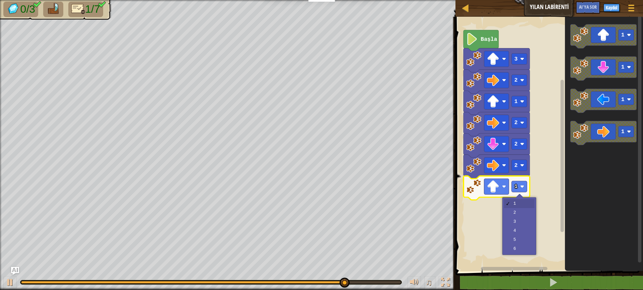
drag, startPoint x: 521, startPoint y: 198, endPoint x: 523, endPoint y: 214, distance: 15.5
click at [523, 214] on div "1 2 3 4 5 6" at bounding box center [519, 227] width 34 height 58
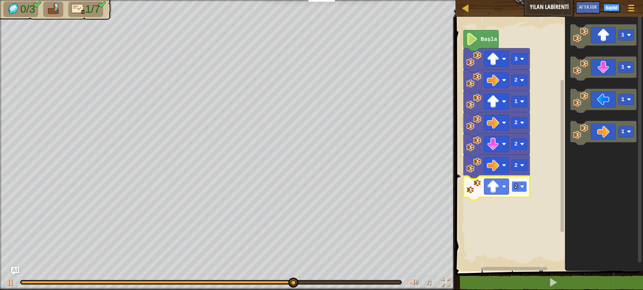
click at [521, 187] on image "Blockly Çalışma Alanı" at bounding box center [522, 187] width 4 height 4
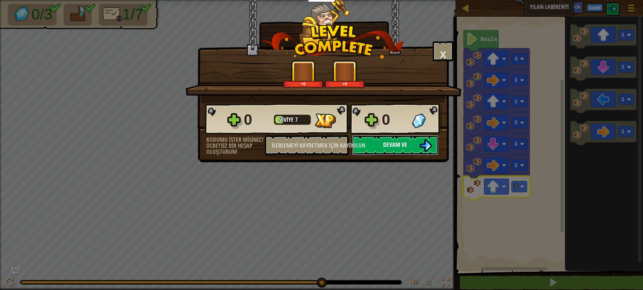
click at [392, 142] on font "Devam ve" at bounding box center [395, 145] width 24 height 8
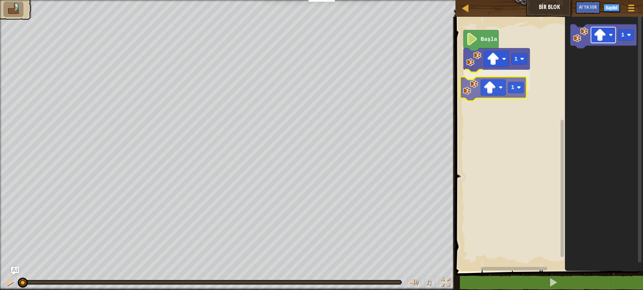
click at [498, 77] on div "1 1 Başla 1 1" at bounding box center [548, 142] width 190 height 258
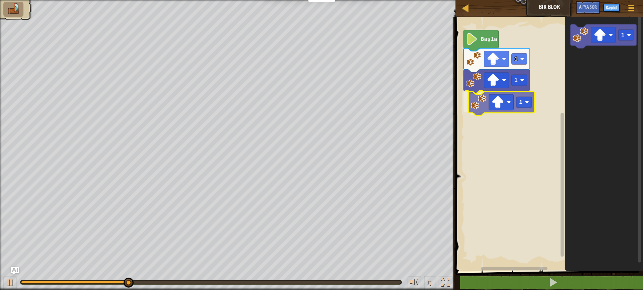
click at [480, 102] on div "1 1 1 Başla 1 1" at bounding box center [548, 142] width 190 height 258
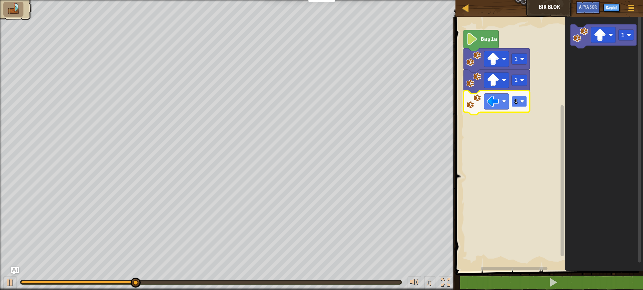
click at [522, 105] on rect "Blockly Çalışma Alanı" at bounding box center [519, 101] width 15 height 11
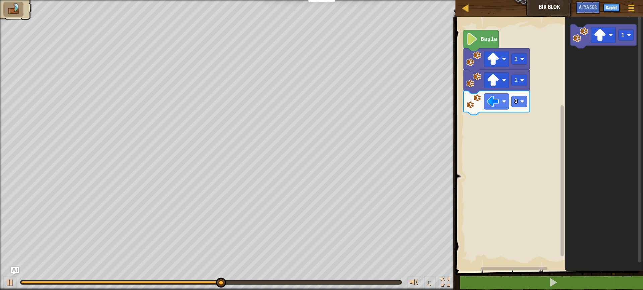
click at [527, 101] on div "Başla 1 1 3 1" at bounding box center [548, 142] width 190 height 258
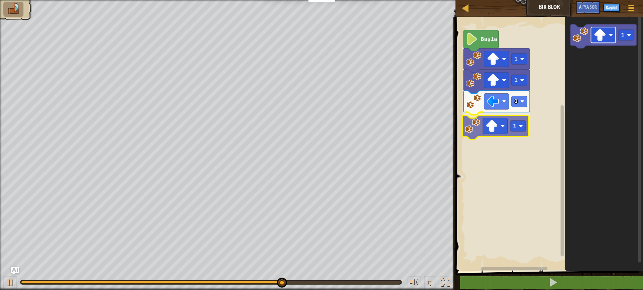
click at [486, 121] on div "Başla 1 1 3 1 1 1" at bounding box center [548, 142] width 190 height 258
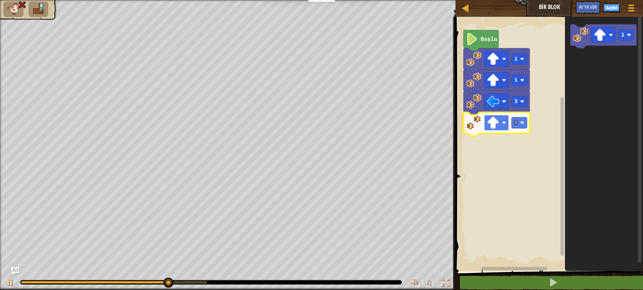
click at [504, 123] on image "Blockly Çalışma Alanı" at bounding box center [504, 123] width 4 height 4
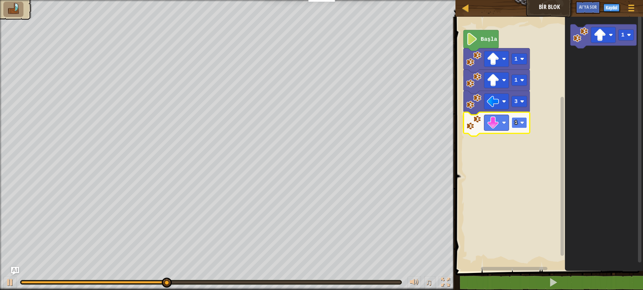
click at [522, 121] on image "Blockly Çalışma Alanı" at bounding box center [522, 123] width 4 height 4
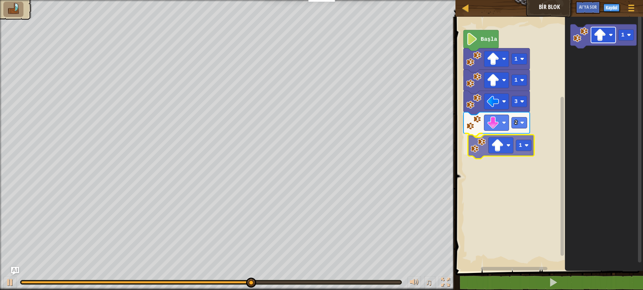
click at [501, 151] on div "Başla 1 1 3 2 1 1 1" at bounding box center [548, 142] width 190 height 258
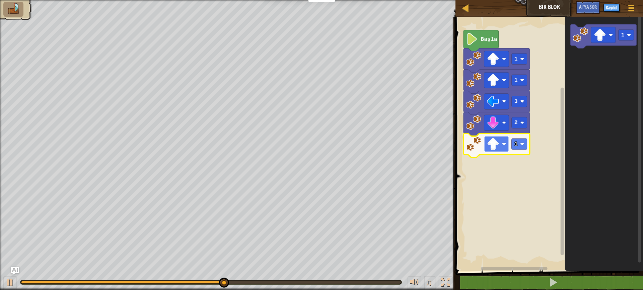
click at [503, 143] on image "Blockly Çalışma Alanı" at bounding box center [504, 144] width 4 height 4
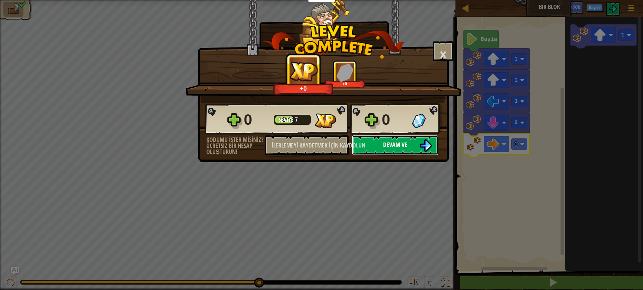
click at [422, 139] on button "Devam ve" at bounding box center [395, 145] width 86 height 20
